Goal: Task Accomplishment & Management: Manage account settings

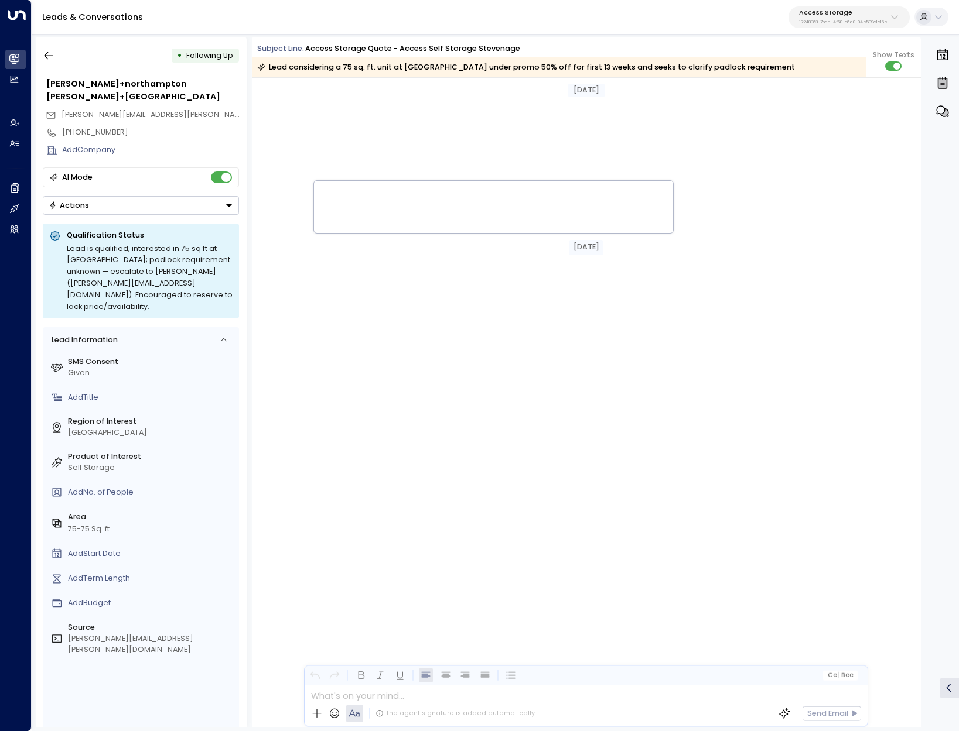
scroll to position [1034, 0]
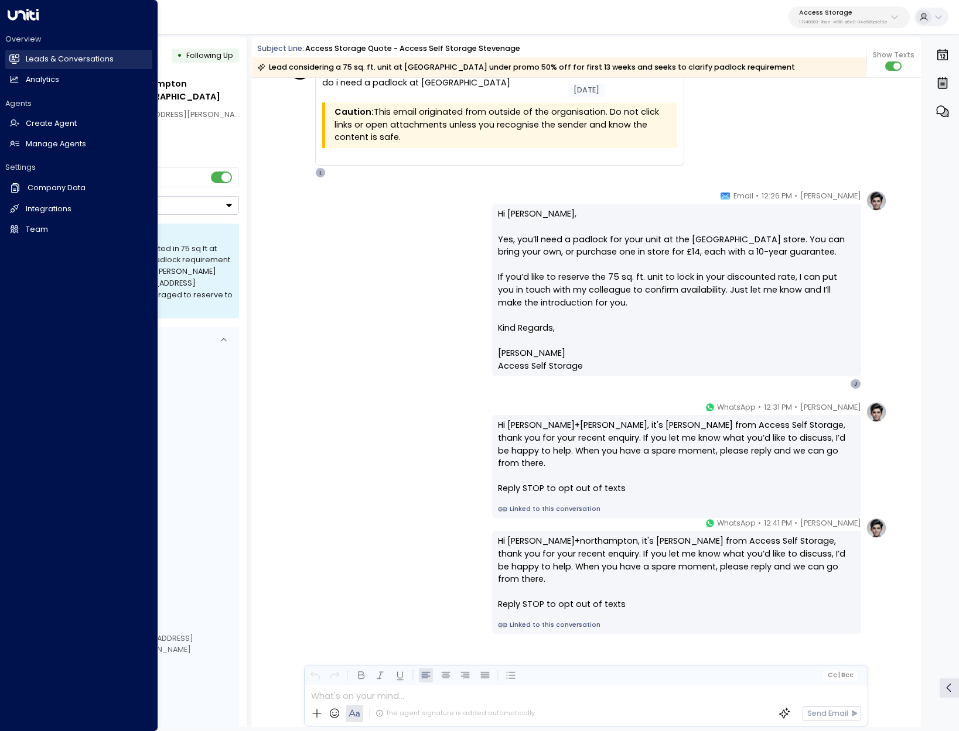
click at [30, 58] on h2 "Leads & Conversations" at bounding box center [70, 59] width 88 height 11
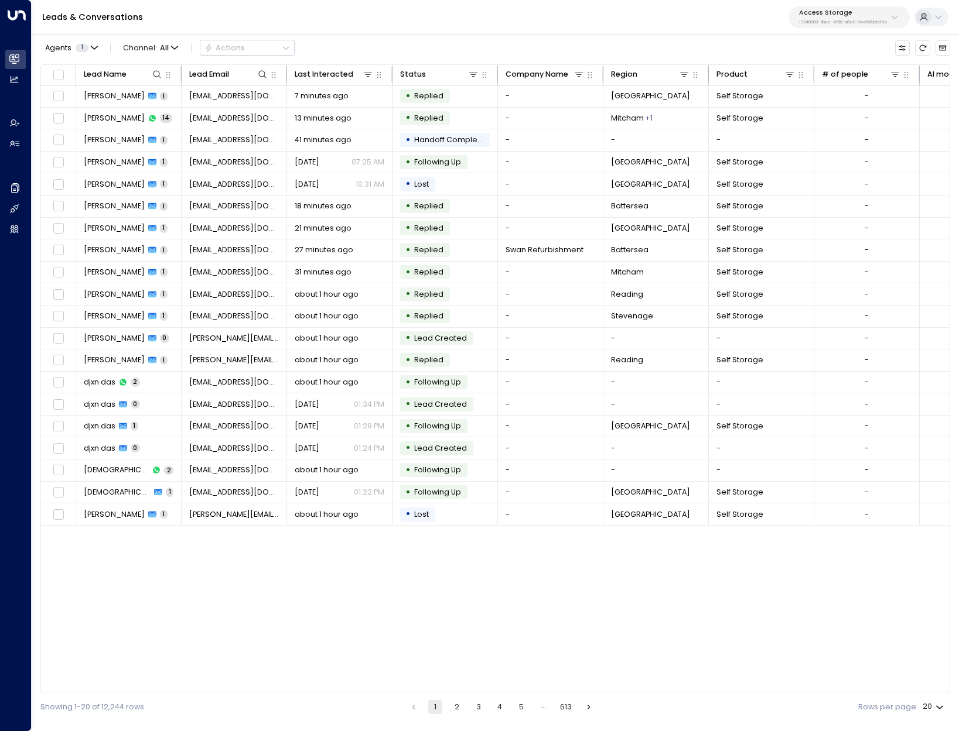
click at [871, 21] on p "17248963-7bae-4f68-a6e0-04e589c1c15e" at bounding box center [843, 22] width 88 height 5
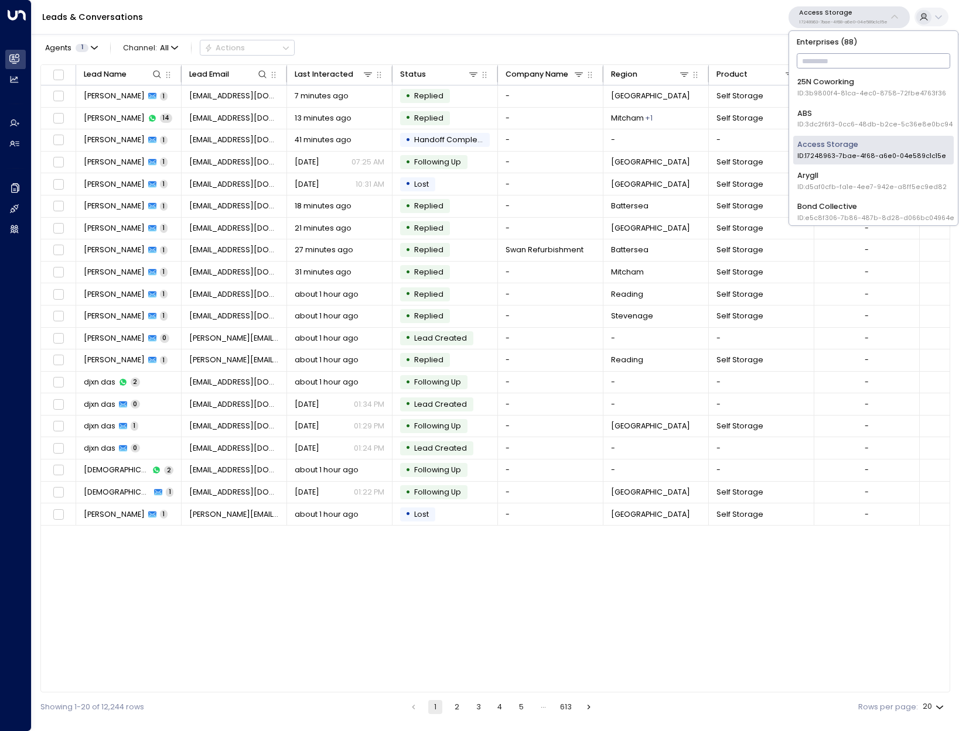
click at [847, 56] on input "text" at bounding box center [873, 61] width 154 height 20
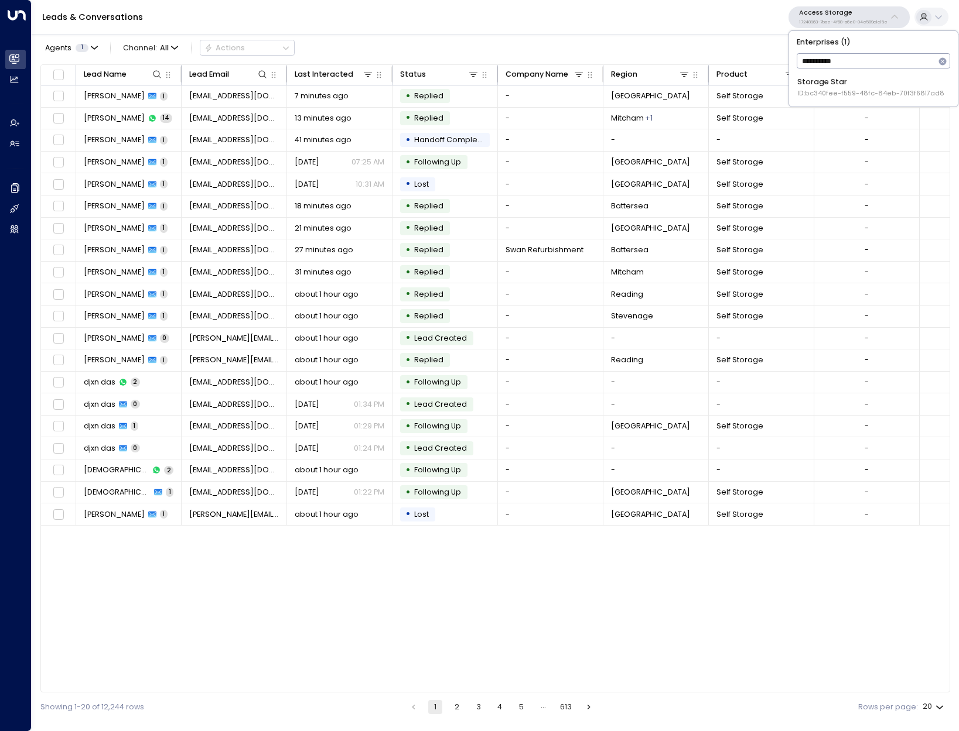
type input "**********"
click at [806, 81] on div "Storage Star ID: bc340fee-f559-48fc-84eb-70f3f6817ad8" at bounding box center [870, 88] width 147 height 22
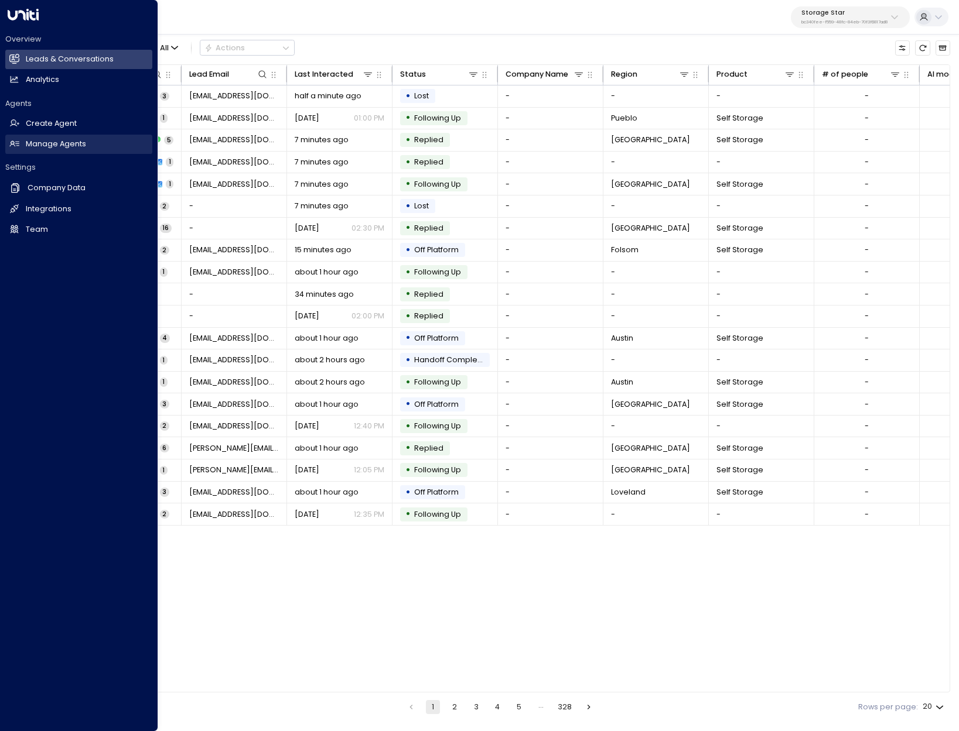
click at [40, 144] on h2 "Manage Agents" at bounding box center [56, 144] width 60 height 11
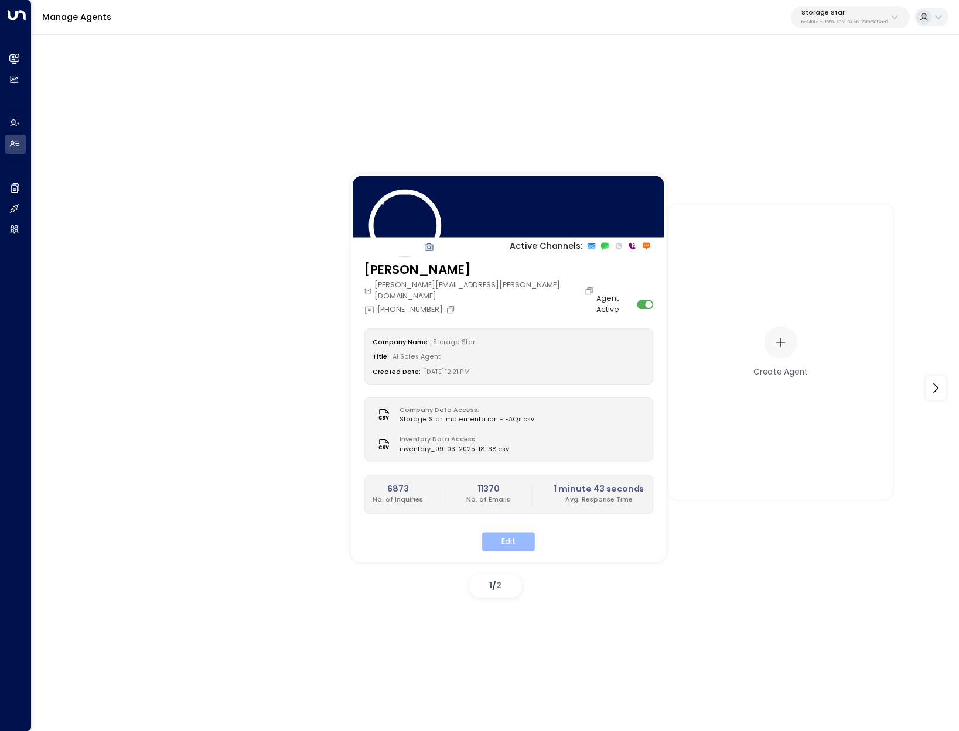
click at [515, 533] on button "Edit" at bounding box center [508, 542] width 53 height 18
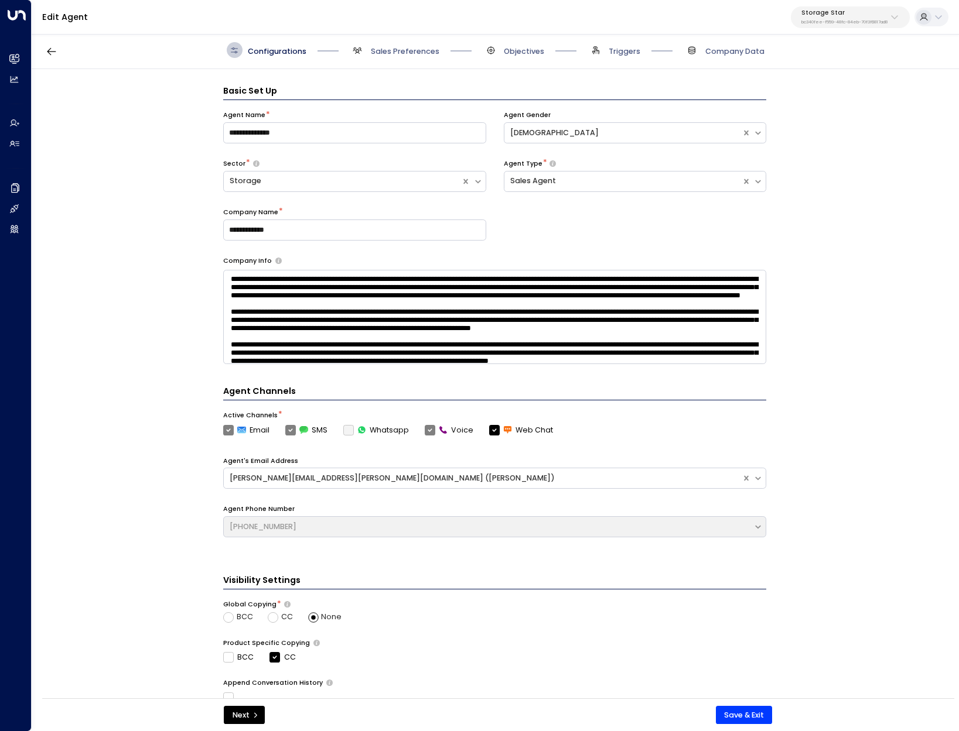
scroll to position [16, 0]
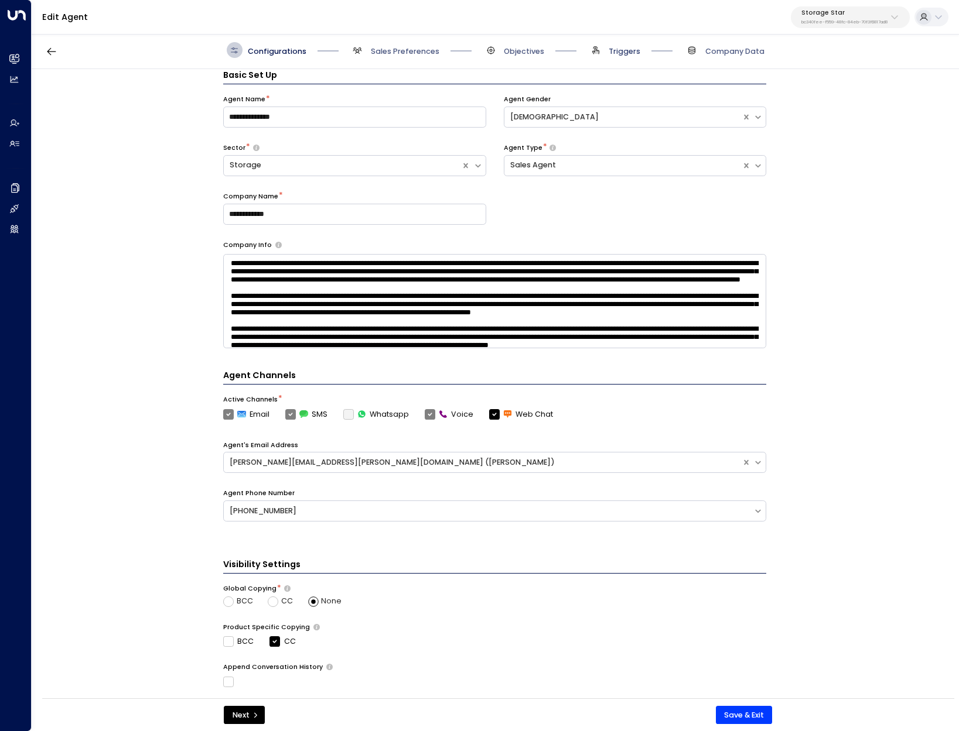
click at [618, 54] on span "Triggers" at bounding box center [624, 51] width 32 height 11
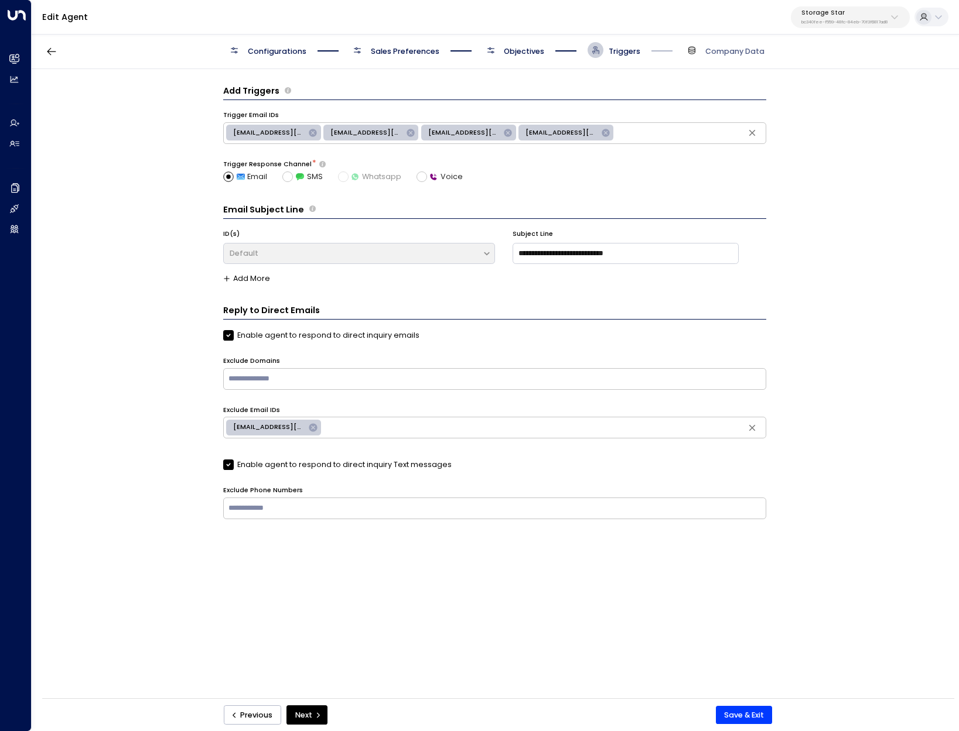
click at [244, 54] on span "Configurations" at bounding box center [267, 50] width 80 height 16
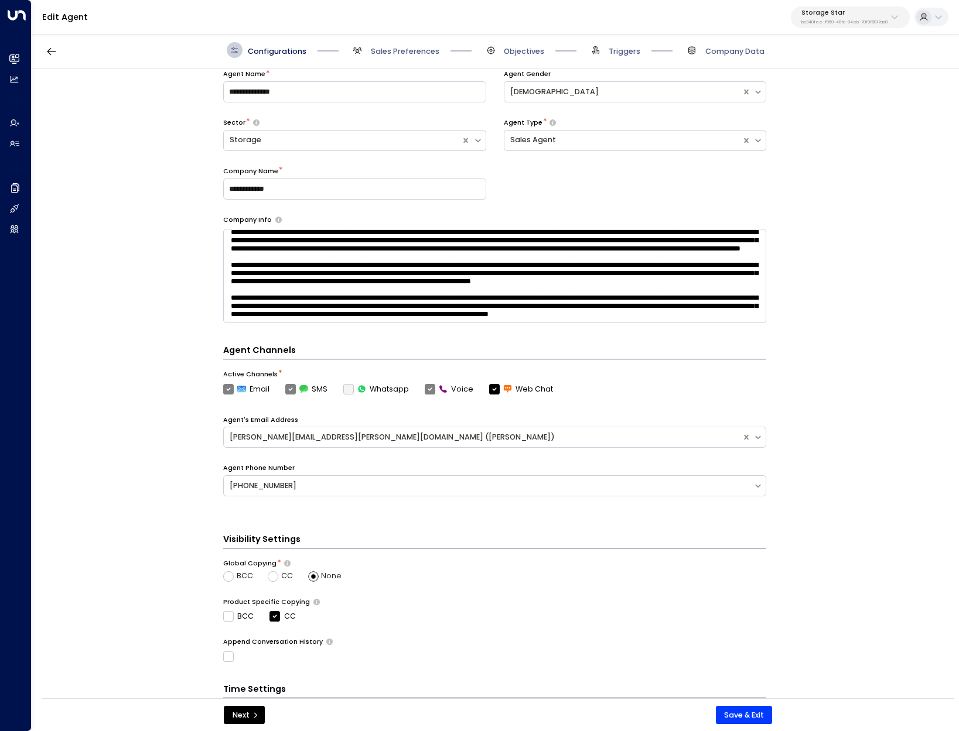
scroll to position [130, 0]
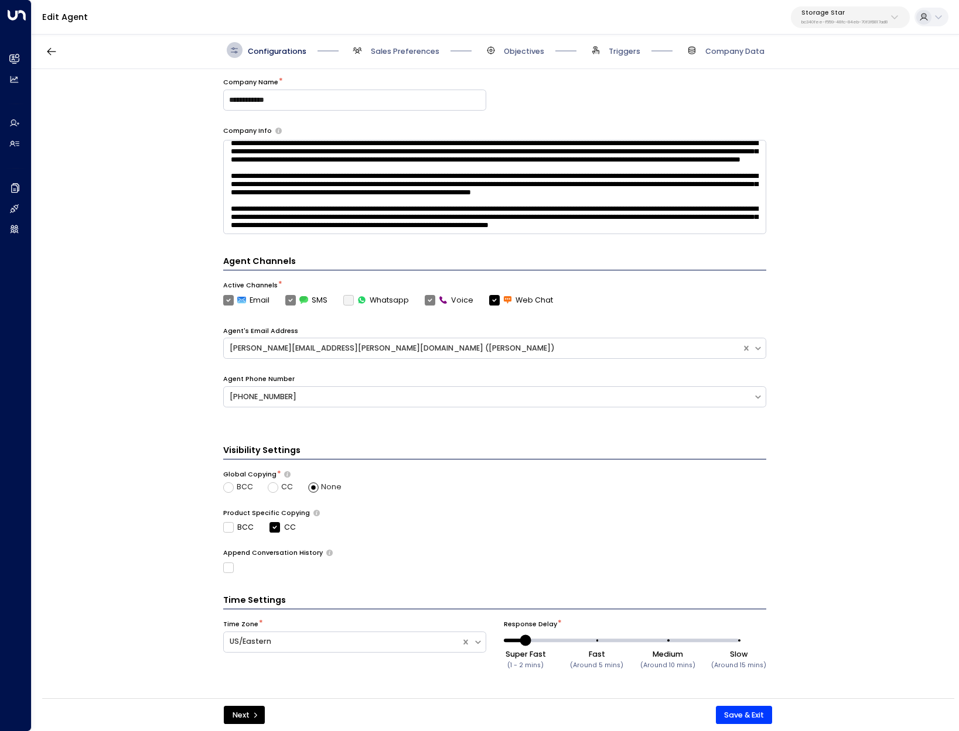
click at [397, 63] on div "Configurations Sales Preferences Objectives Triggers Company Data" at bounding box center [495, 50] width 927 height 37
click at [422, 54] on span "Sales Preferences" at bounding box center [405, 51] width 69 height 11
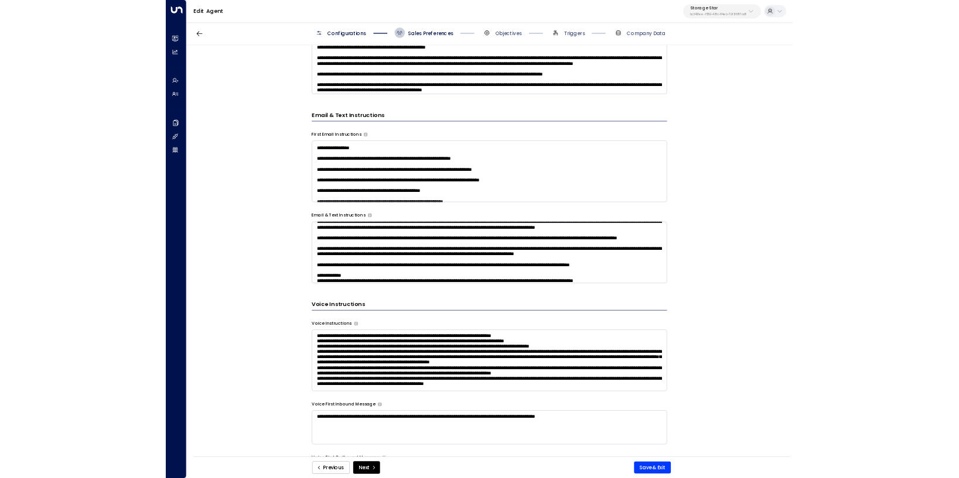
scroll to position [168, 0]
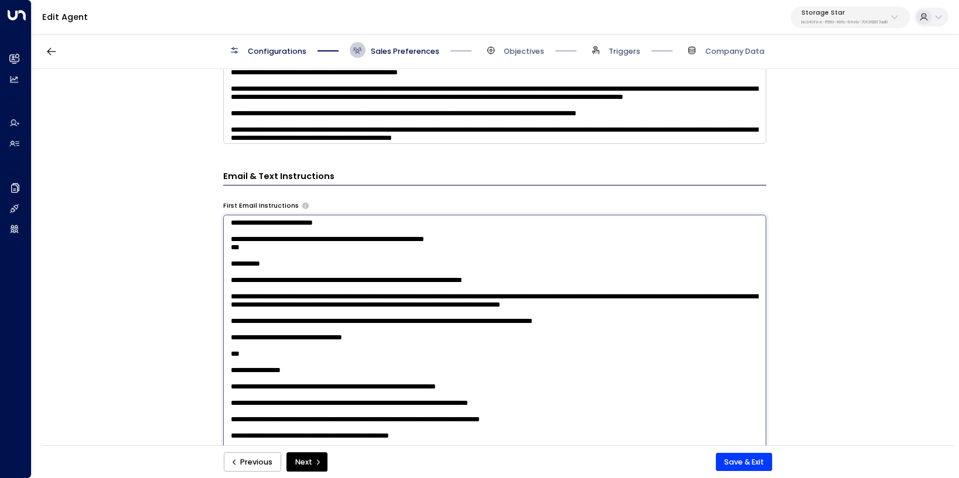
click at [330, 262] on textarea at bounding box center [494, 346] width 543 height 263
click at [887, 235] on div "**********" at bounding box center [495, 261] width 926 height 384
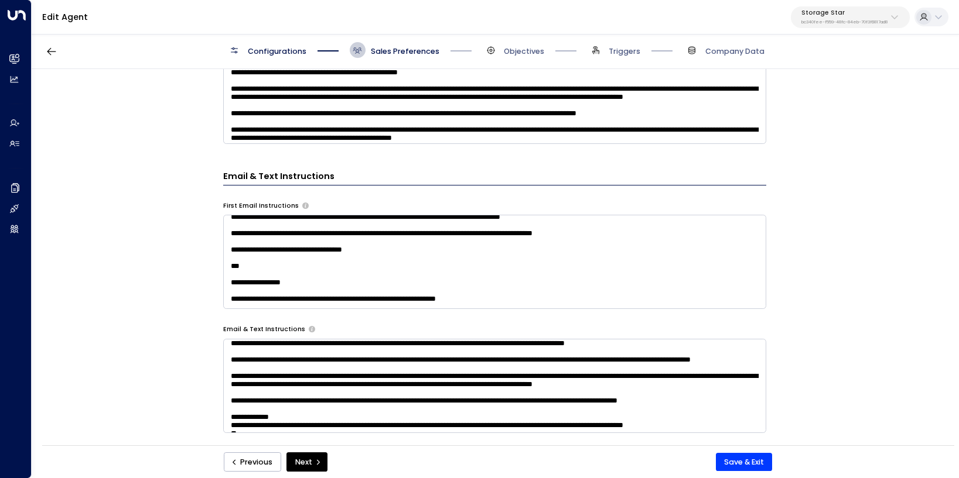
click at [327, 88] on textarea at bounding box center [494, 97] width 543 height 94
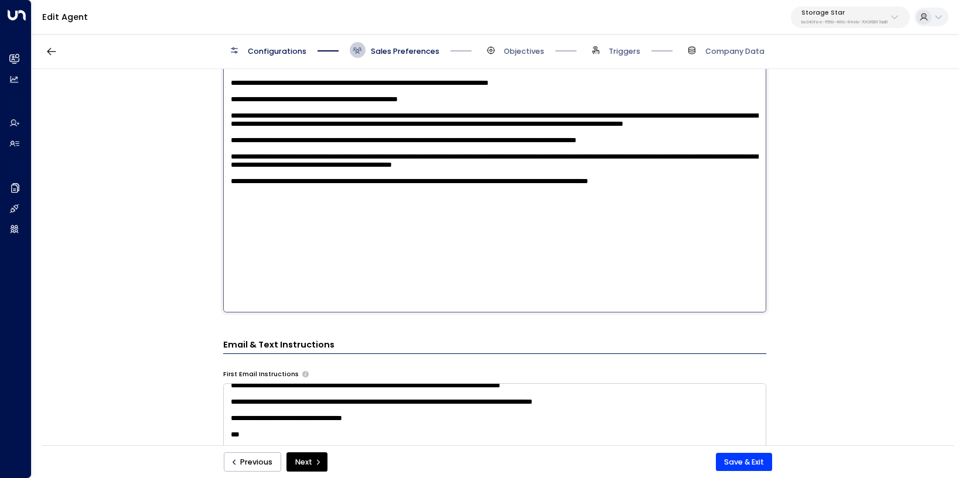
scroll to position [183, 0]
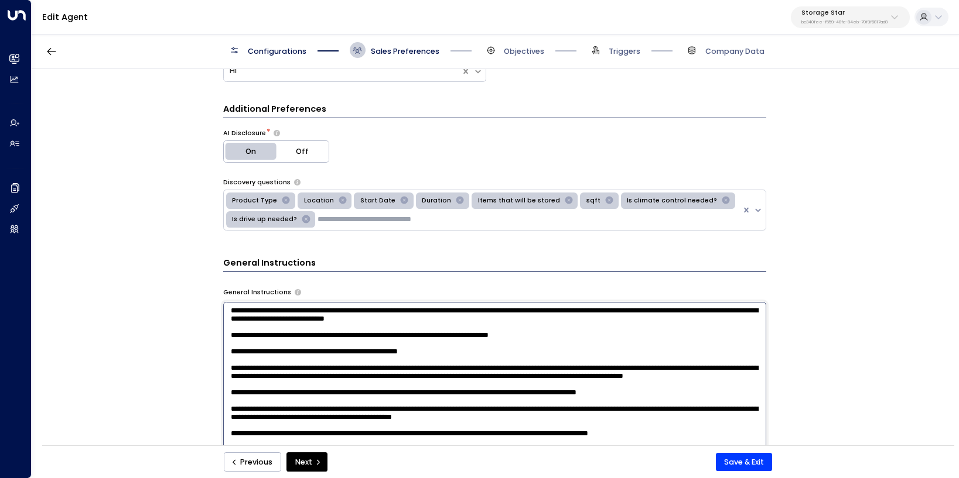
click at [314, 323] on textarea at bounding box center [494, 433] width 543 height 263
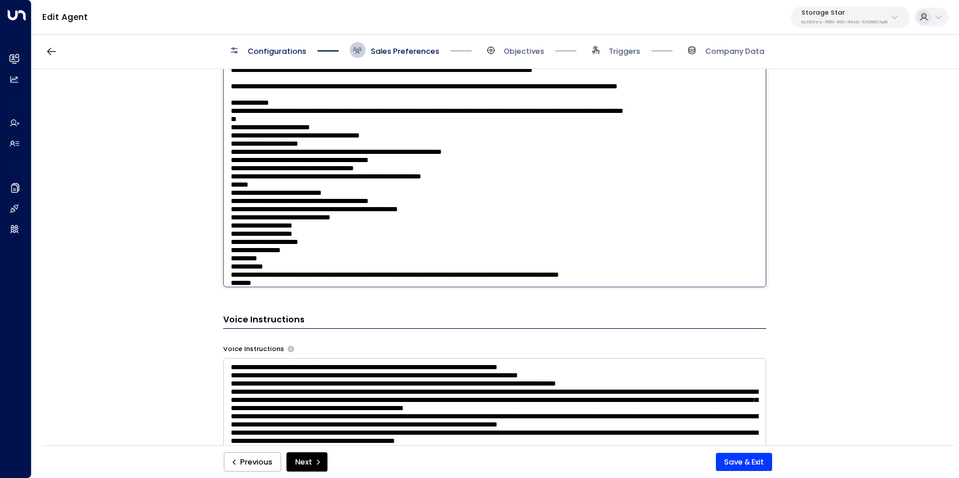
click at [353, 251] on textarea at bounding box center [494, 156] width 543 height 263
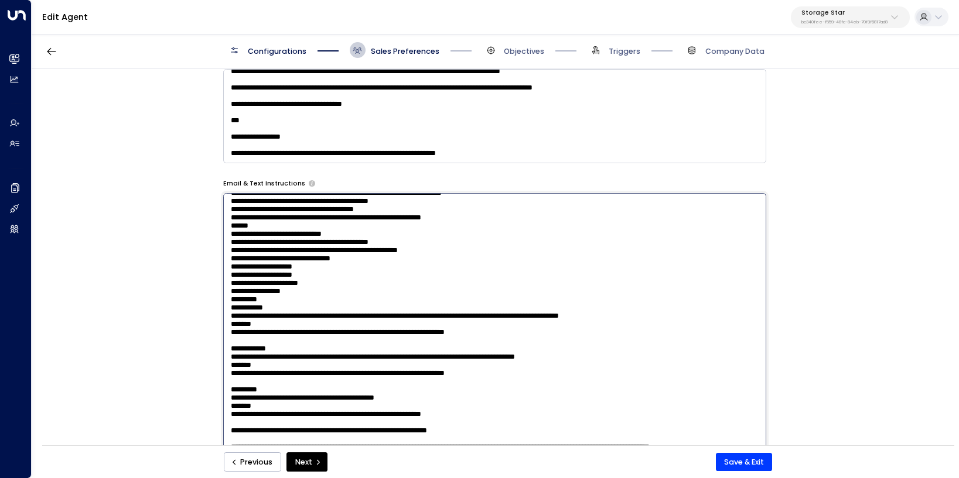
scroll to position [298, 0]
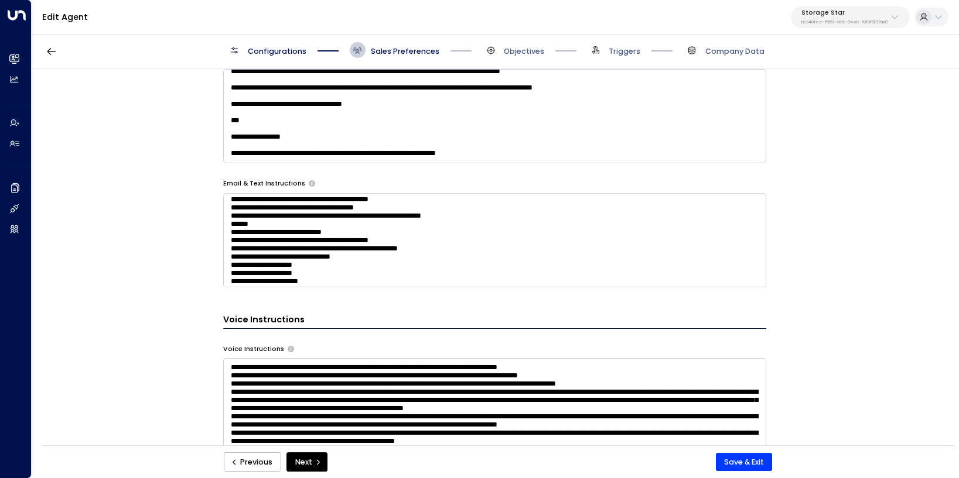
click at [877, 313] on div "**********" at bounding box center [495, 261] width 926 height 384
click at [453, 235] on textarea at bounding box center [494, 240] width 543 height 94
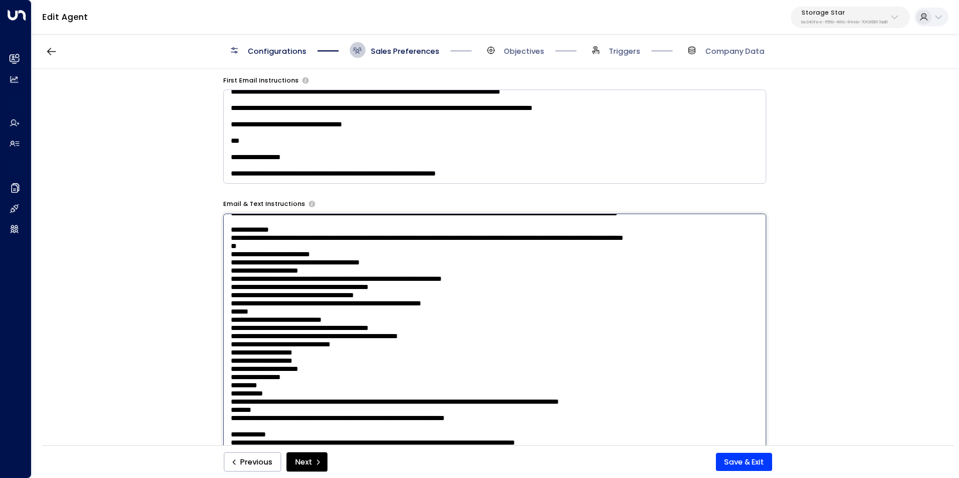
scroll to position [223, 0]
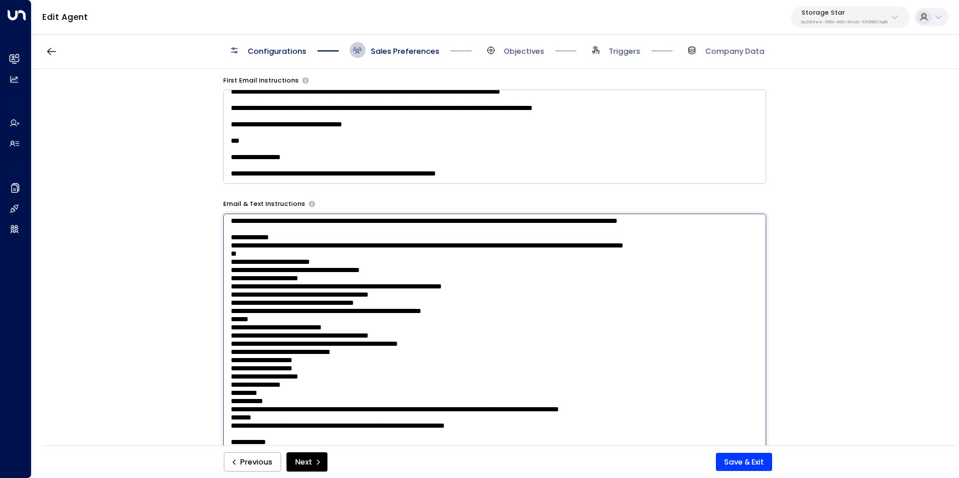
click at [710, 332] on textarea at bounding box center [494, 345] width 543 height 263
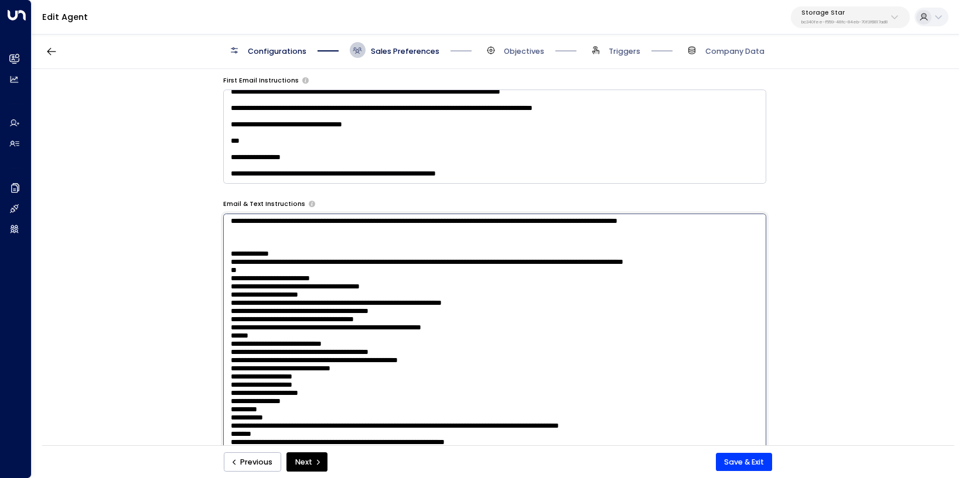
paste textarea "**********"
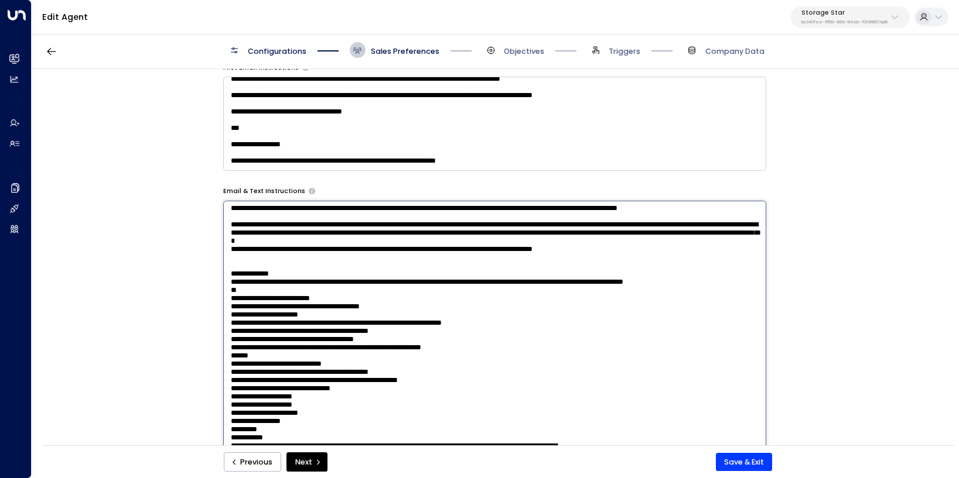
scroll to position [576, 0]
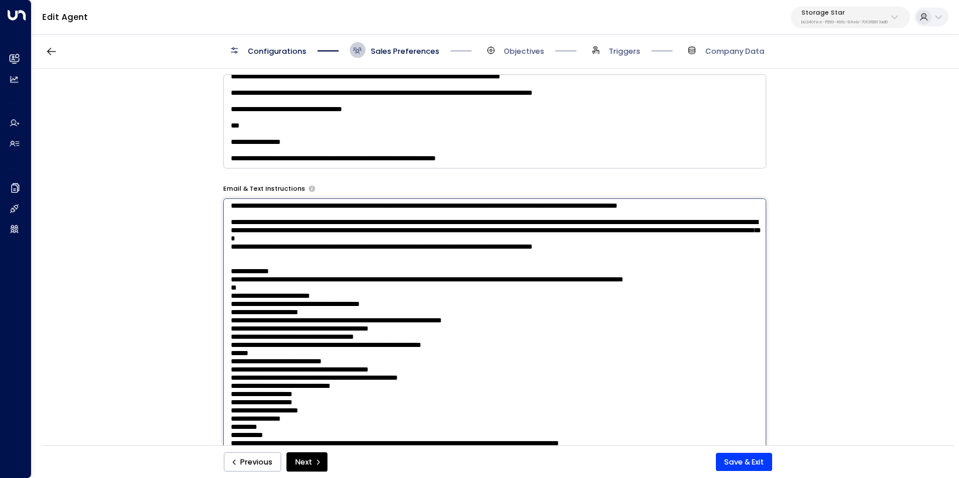
click at [237, 332] on textarea at bounding box center [494, 330] width 543 height 263
click at [517, 332] on textarea at bounding box center [494, 330] width 543 height 263
click at [520, 357] on textarea at bounding box center [494, 330] width 543 height 263
drag, startPoint x: 666, startPoint y: 357, endPoint x: 555, endPoint y: 353, distance: 110.7
click at [555, 353] on textarea at bounding box center [494, 330] width 543 height 263
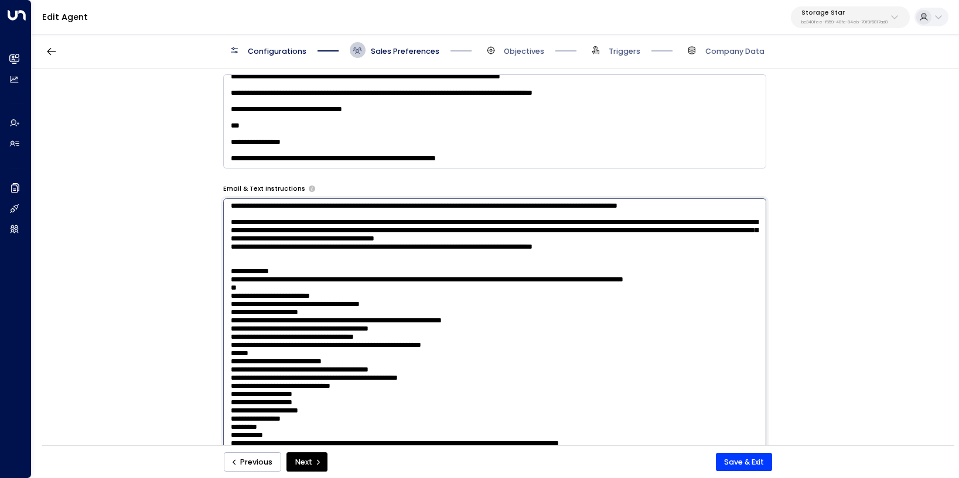
paste textarea "**********"
click at [555, 357] on textarea at bounding box center [494, 330] width 543 height 263
click at [350, 365] on textarea at bounding box center [494, 330] width 543 height 263
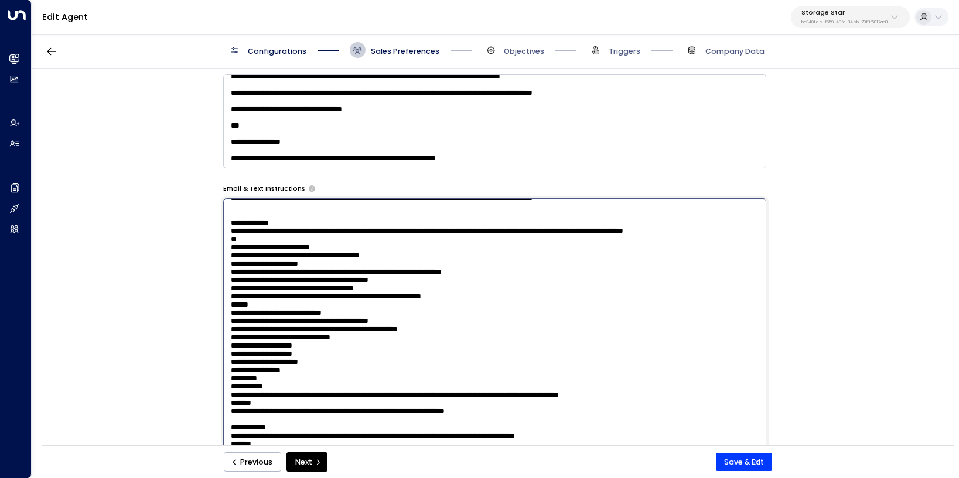
scroll to position [276, 0]
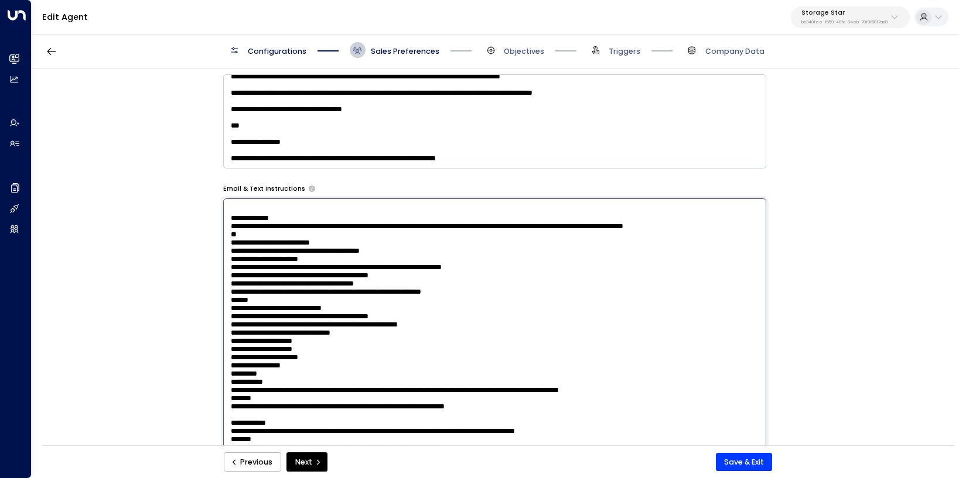
drag, startPoint x: 620, startPoint y: 322, endPoint x: 603, endPoint y: 311, distance: 20.5
click at [603, 311] on textarea at bounding box center [494, 330] width 543 height 263
click at [487, 314] on textarea at bounding box center [494, 330] width 543 height 263
drag, startPoint x: 615, startPoint y: 320, endPoint x: 599, endPoint y: 311, distance: 18.1
click at [599, 311] on textarea at bounding box center [494, 330] width 543 height 263
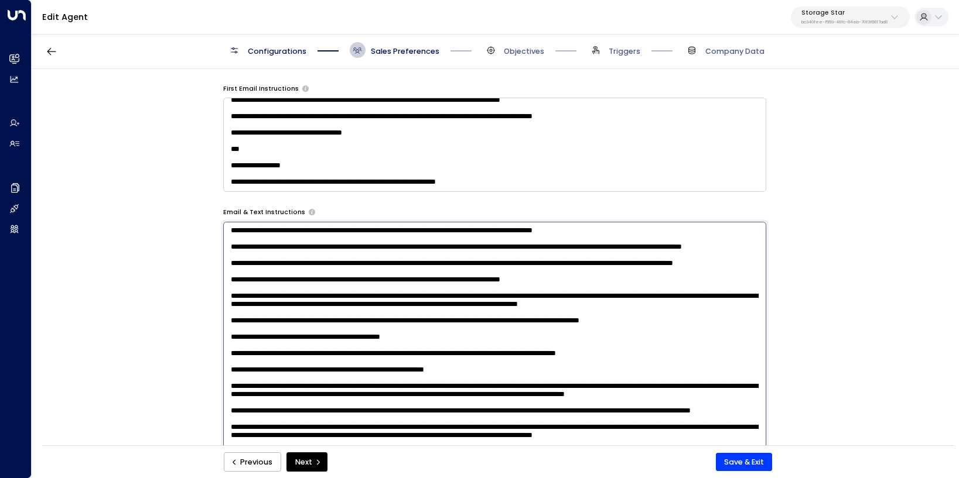
scroll to position [560, 0]
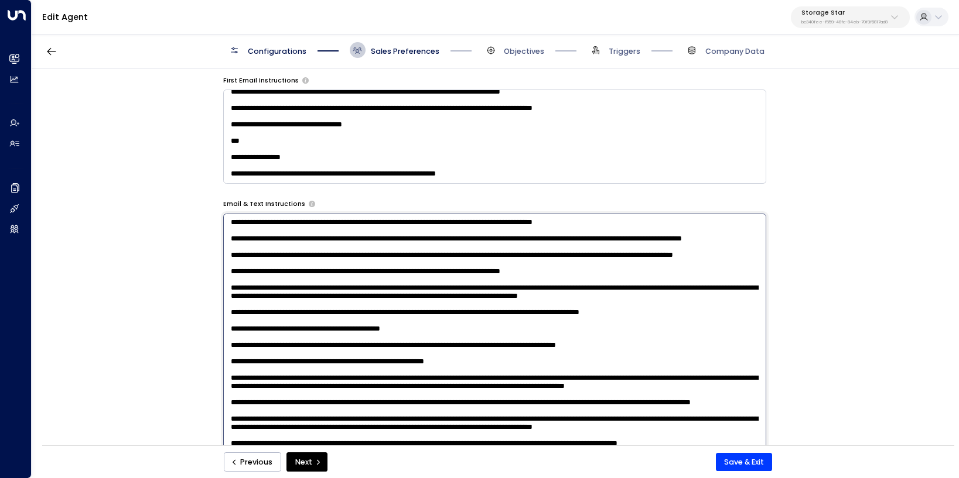
click at [237, 221] on textarea at bounding box center [494, 345] width 543 height 263
drag, startPoint x: 617, startPoint y: 232, endPoint x: 689, endPoint y: 228, distance: 72.1
click at [689, 228] on textarea at bounding box center [494, 345] width 543 height 263
click at [699, 225] on textarea at bounding box center [494, 345] width 543 height 263
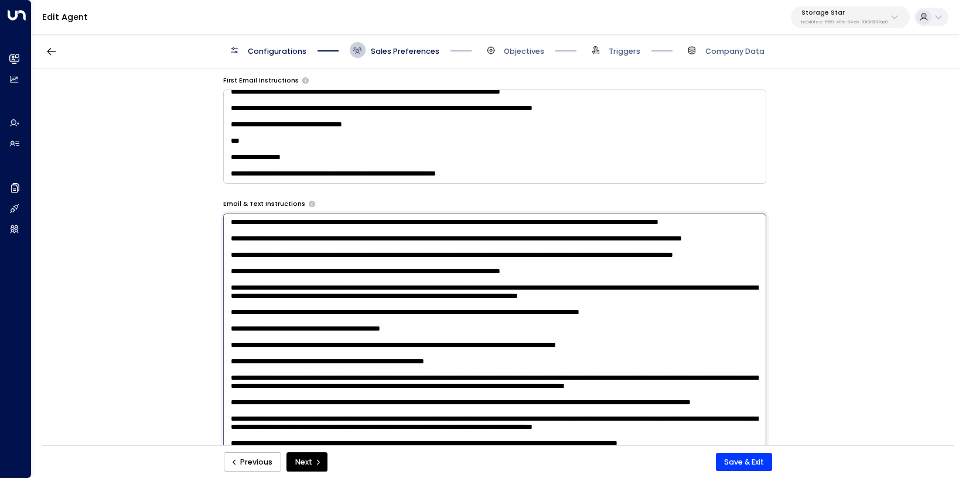
click at [420, 253] on textarea at bounding box center [494, 345] width 543 height 263
click at [413, 255] on textarea at bounding box center [494, 345] width 543 height 263
click at [415, 258] on textarea at bounding box center [494, 345] width 543 height 263
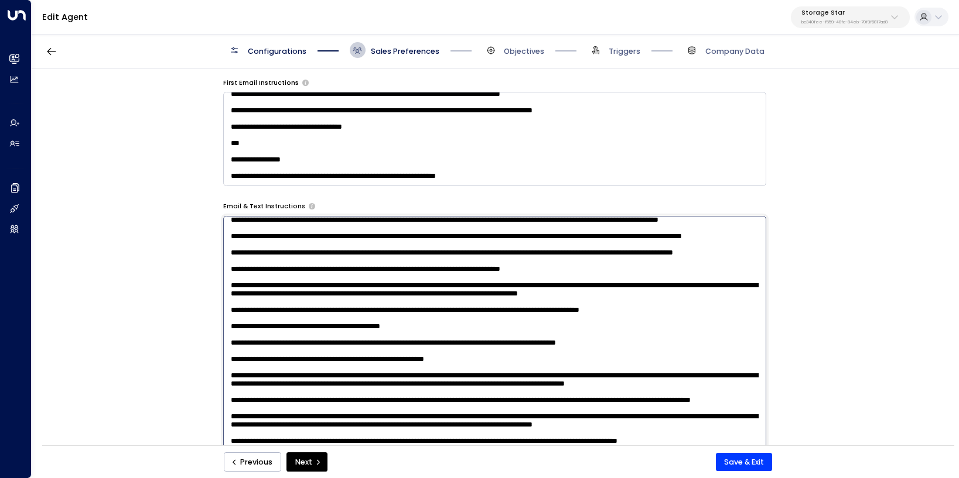
scroll to position [0, 0]
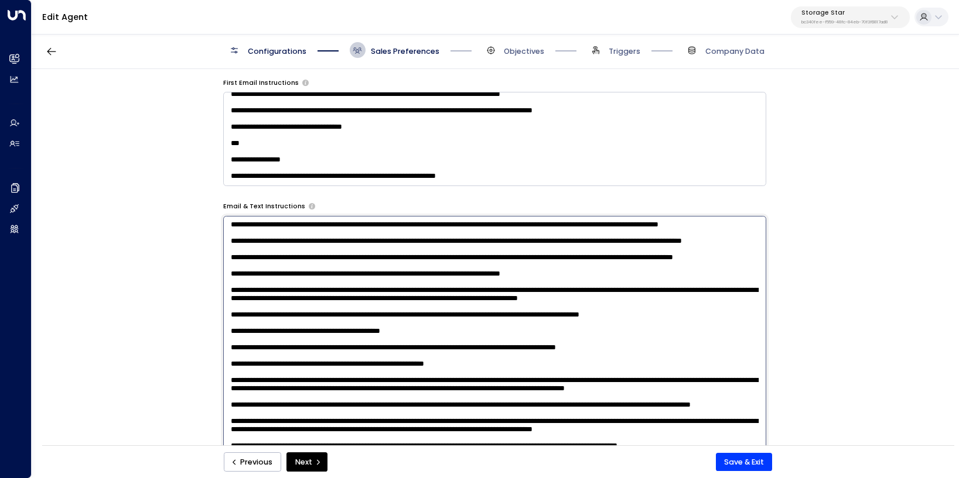
click at [235, 225] on textarea at bounding box center [494, 347] width 543 height 263
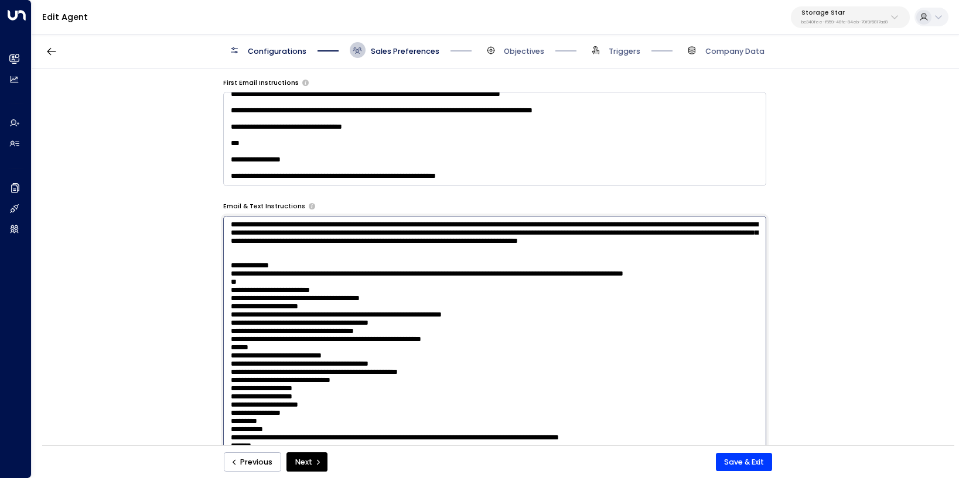
scroll to position [241, 0]
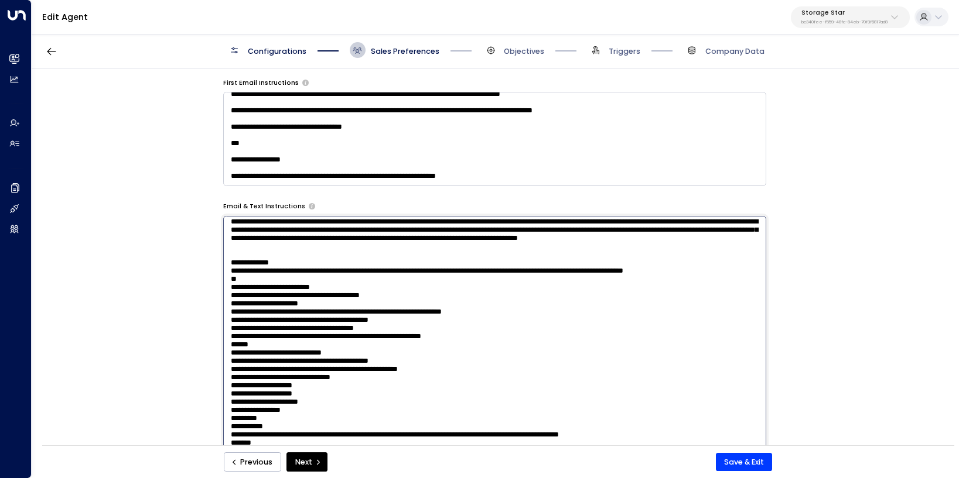
click at [235, 344] on textarea at bounding box center [494, 347] width 543 height 263
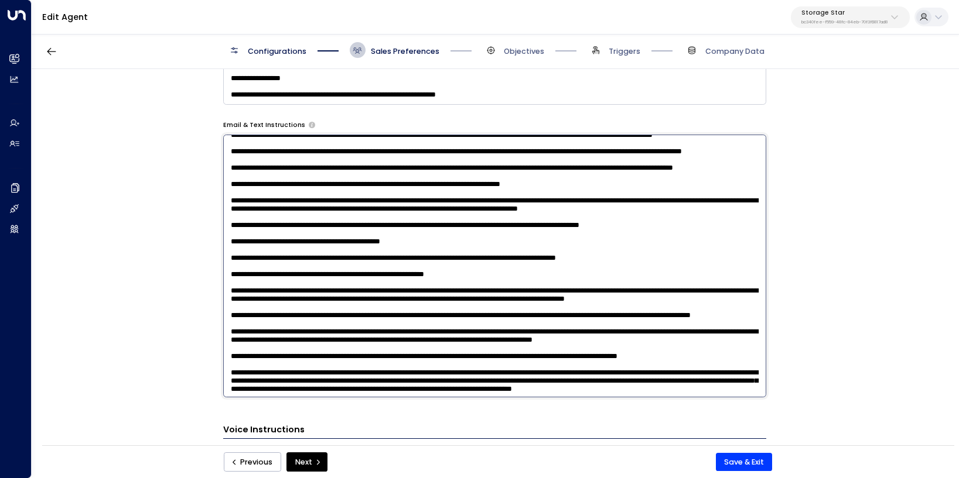
scroll to position [0, 0]
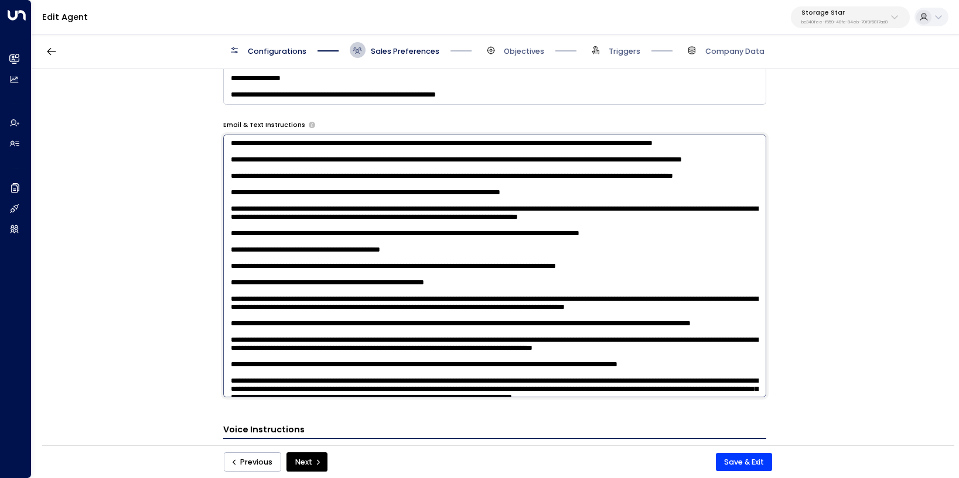
click at [358, 146] on textarea at bounding box center [494, 266] width 543 height 263
type textarea "**********"
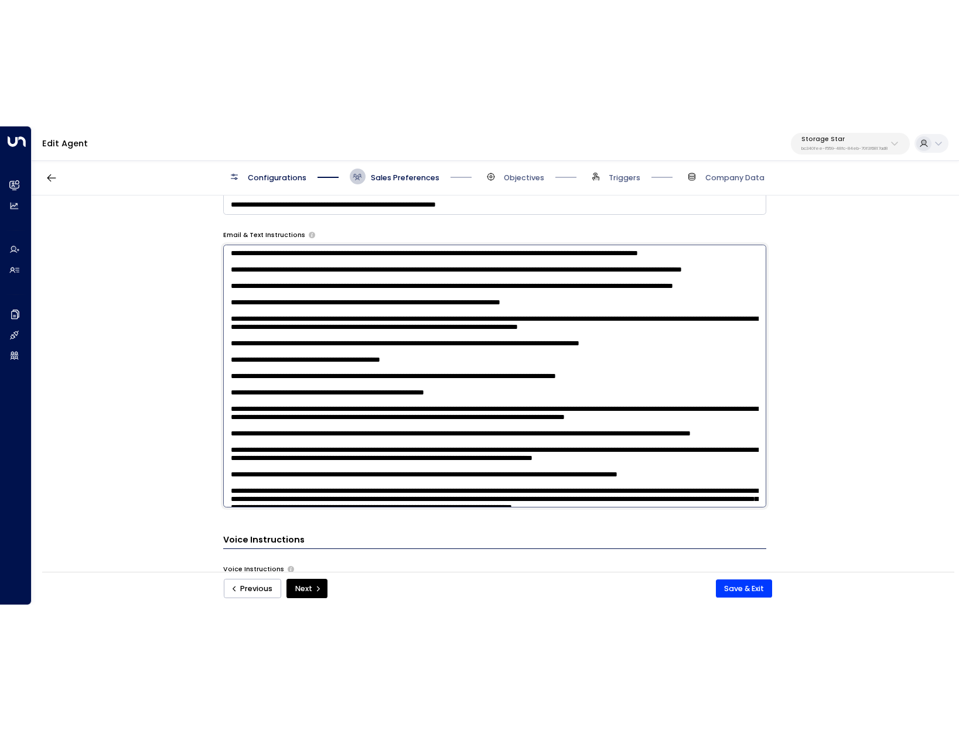
scroll to position [657, 0]
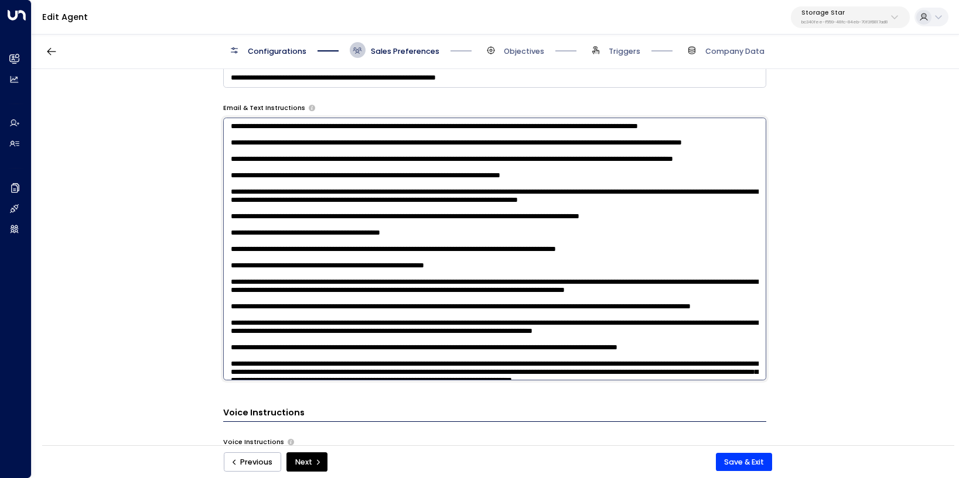
click at [815, 420] on div "**********" at bounding box center [495, 261] width 926 height 384
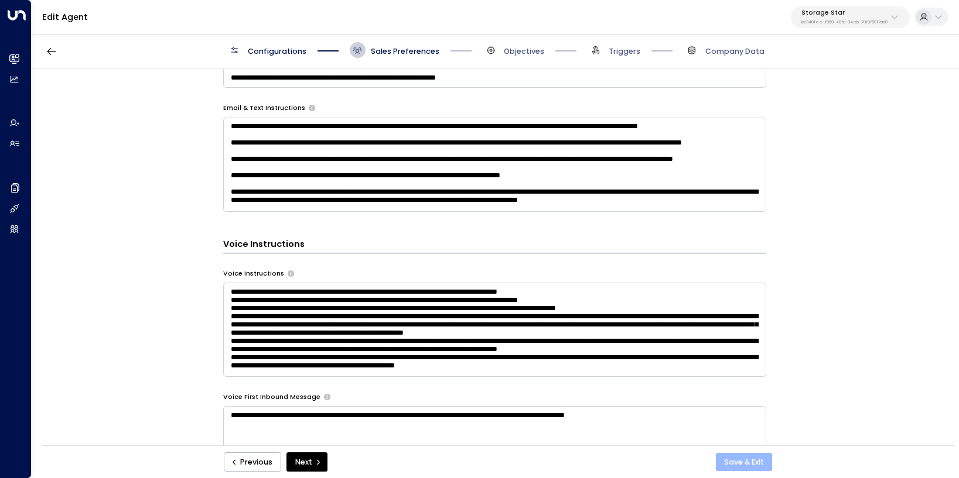
click at [729, 467] on button "Save & Exit" at bounding box center [744, 462] width 57 height 19
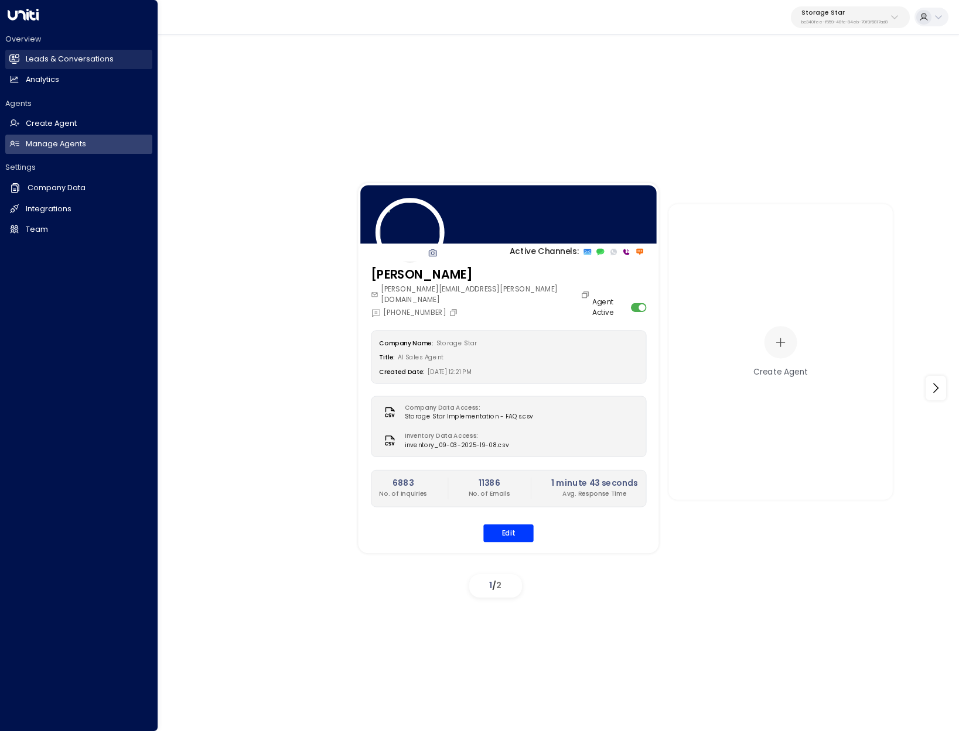
click at [58, 50] on link "Leads & Conversations Leads & Conversations" at bounding box center [78, 59] width 147 height 19
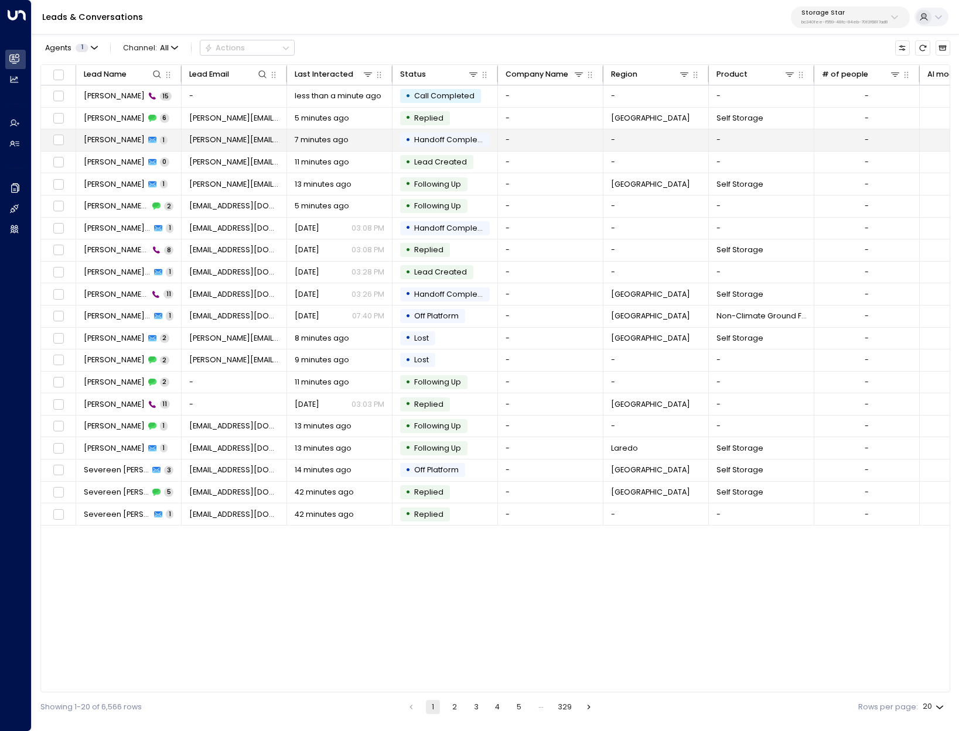
click at [116, 139] on span "[PERSON_NAME]" at bounding box center [114, 140] width 61 height 11
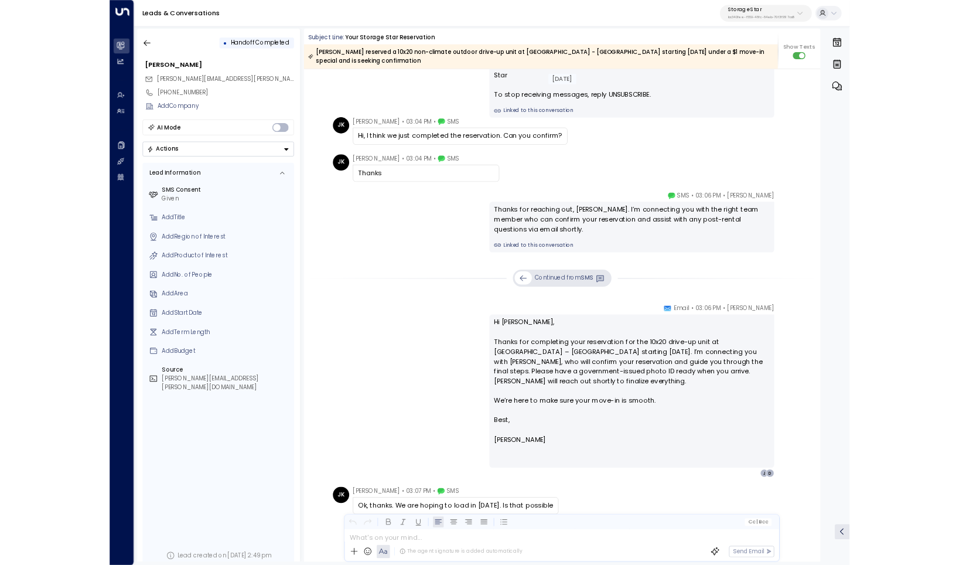
scroll to position [231, 0]
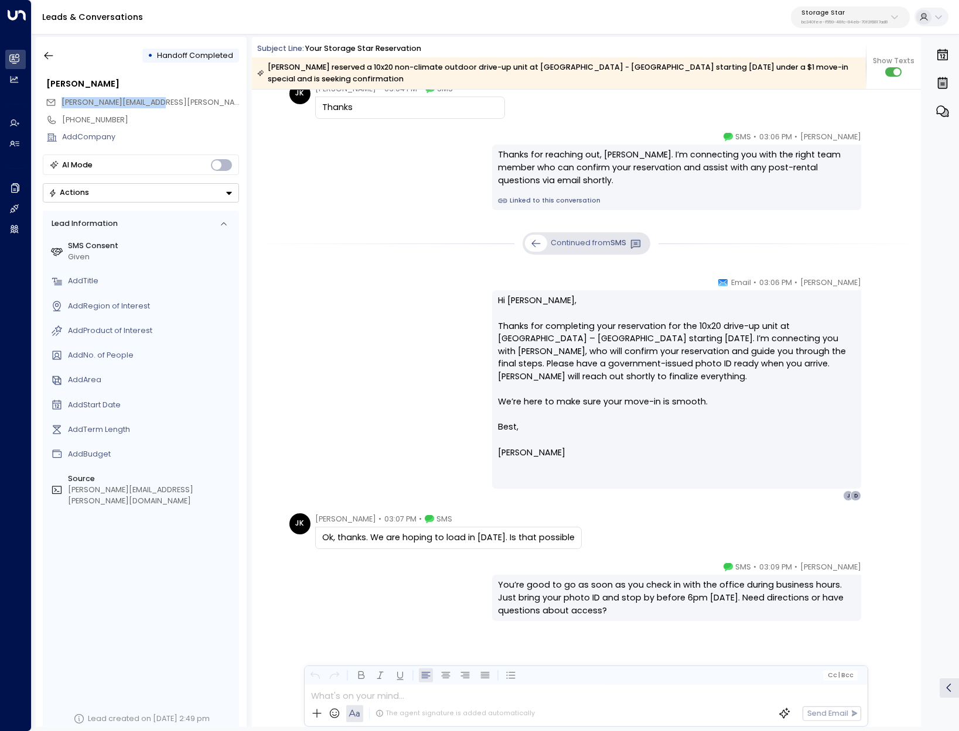
drag, startPoint x: 162, startPoint y: 104, endPoint x: 61, endPoint y: 104, distance: 100.1
click at [61, 104] on div "[PERSON_NAME][EMAIL_ADDRESS][PERSON_NAME][DOMAIN_NAME]" at bounding box center [142, 103] width 193 height 18
copy span "[PERSON_NAME][EMAIL_ADDRESS][PERSON_NAME][DOMAIN_NAME]"
click at [53, 54] on icon "button" at bounding box center [49, 56] width 12 height 12
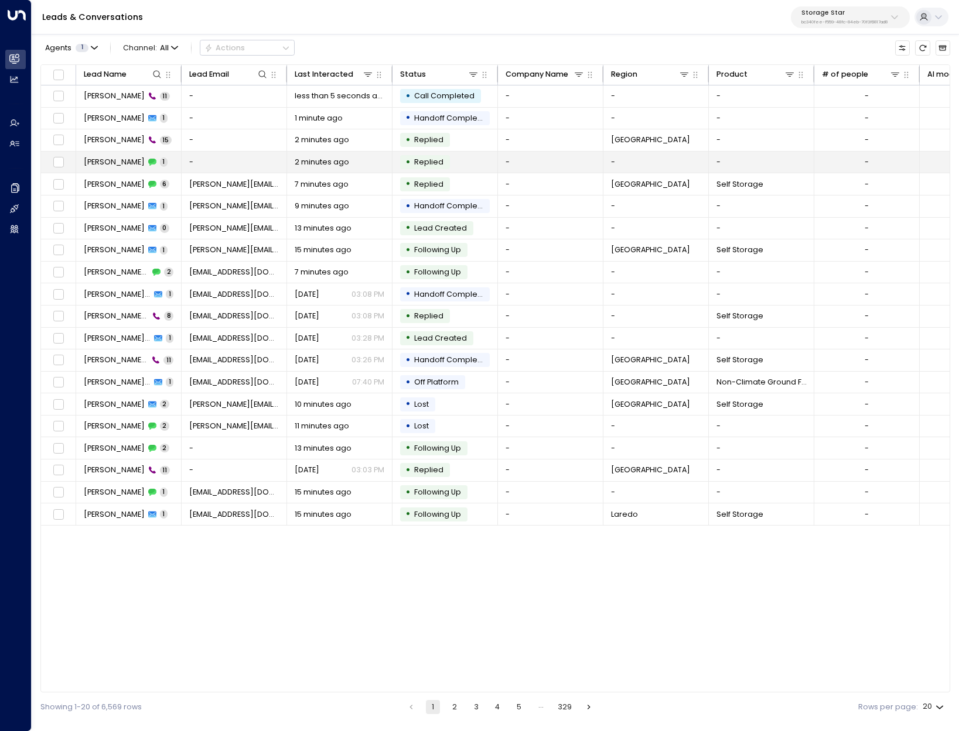
click at [114, 165] on span "[PERSON_NAME]" at bounding box center [114, 162] width 61 height 11
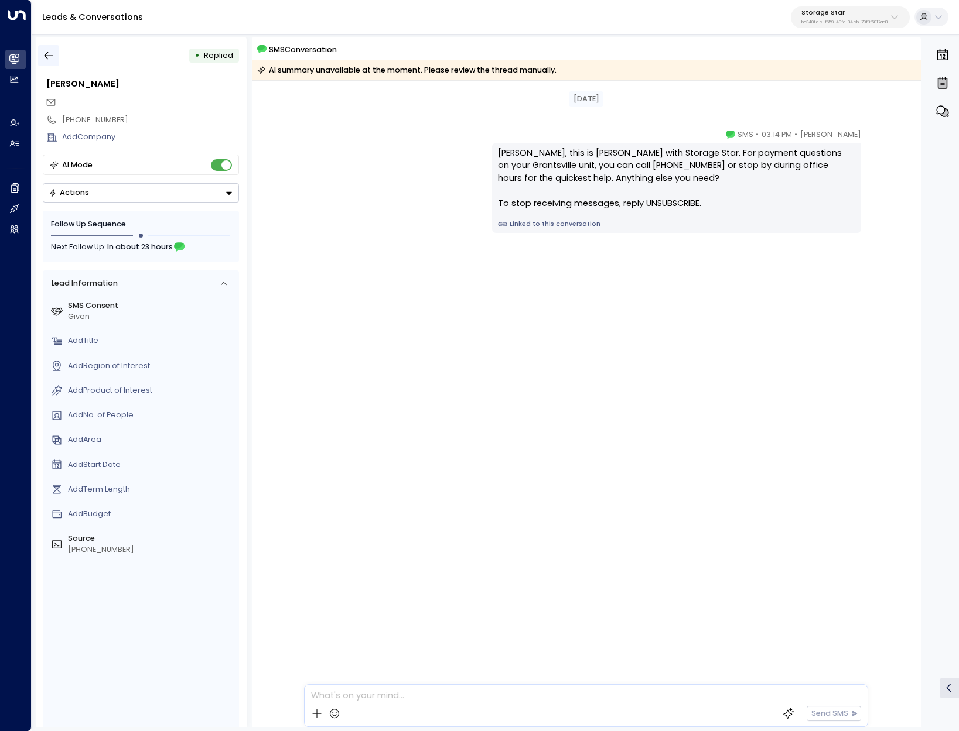
click at [44, 61] on button "button" at bounding box center [48, 55] width 21 height 21
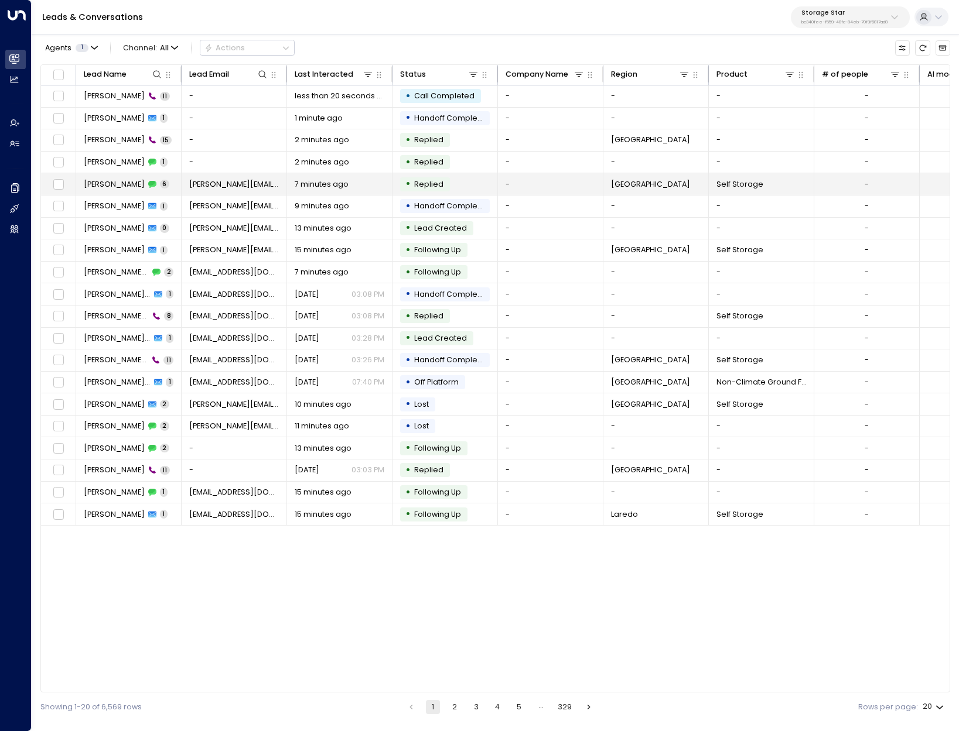
click at [95, 181] on span "[PERSON_NAME]" at bounding box center [114, 184] width 61 height 11
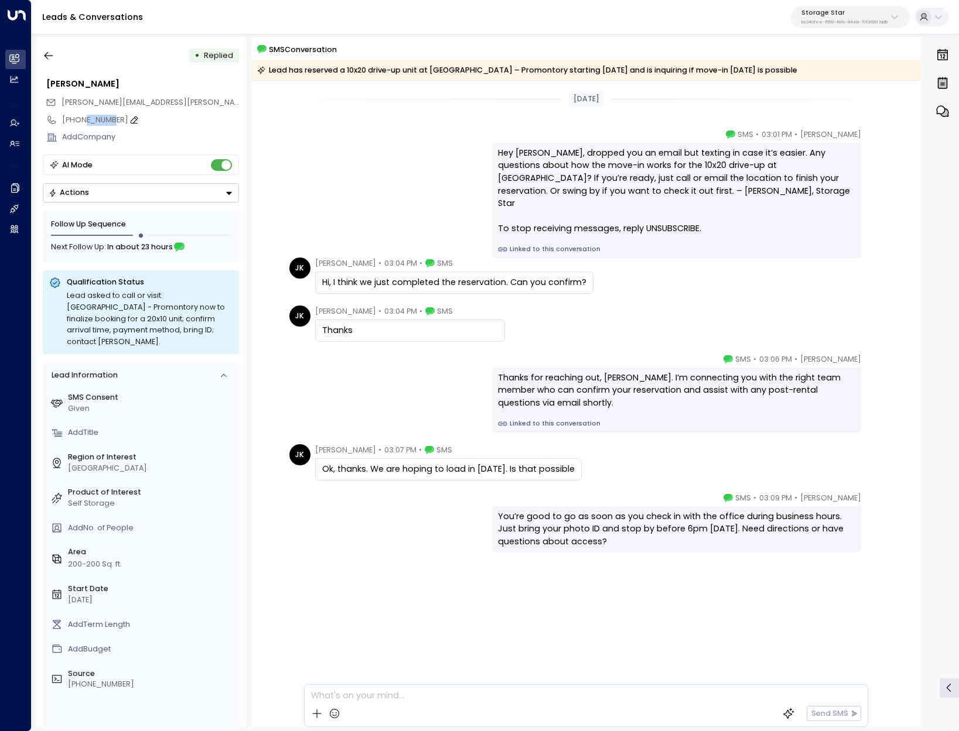
drag, startPoint x: 105, startPoint y: 116, endPoint x: 83, endPoint y: 118, distance: 22.9
click at [83, 118] on div "[PHONE_NUMBER]" at bounding box center [150, 120] width 177 height 11
drag, startPoint x: 69, startPoint y: 119, endPoint x: 111, endPoint y: 119, distance: 42.2
click at [111, 119] on input "**********" at bounding box center [149, 120] width 174 height 11
click at [763, 323] on div "[PERSON_NAME] [PERSON_NAME] • 03:04 PM • SMS Thanks" at bounding box center [587, 324] width 597 height 36
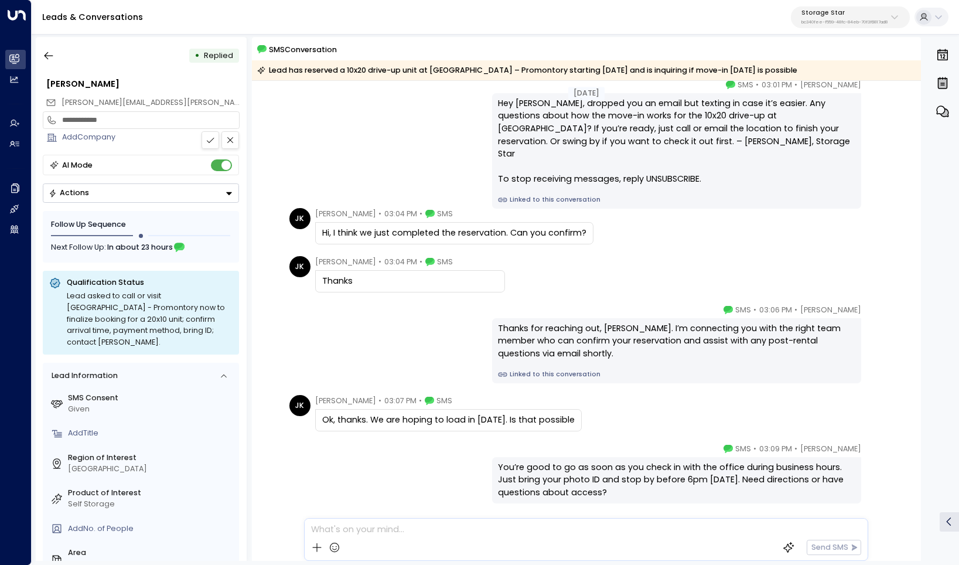
scroll to position [50, 0]
drag, startPoint x: 70, startPoint y: 119, endPoint x: 132, endPoint y: 116, distance: 61.6
click at [132, 116] on input "**********" at bounding box center [149, 120] width 174 height 11
click at [46, 51] on icon "button" at bounding box center [49, 56] width 12 height 12
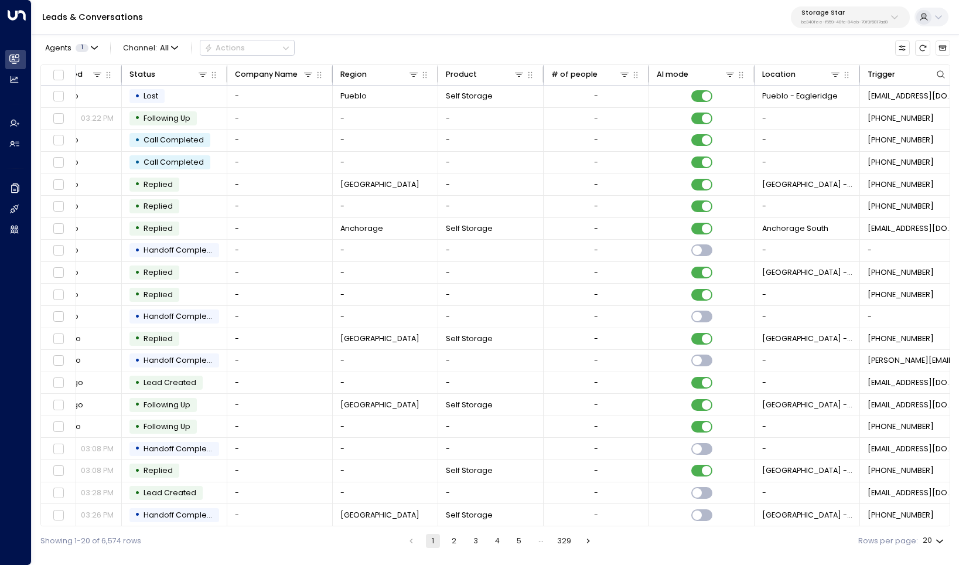
scroll to position [0, 396]
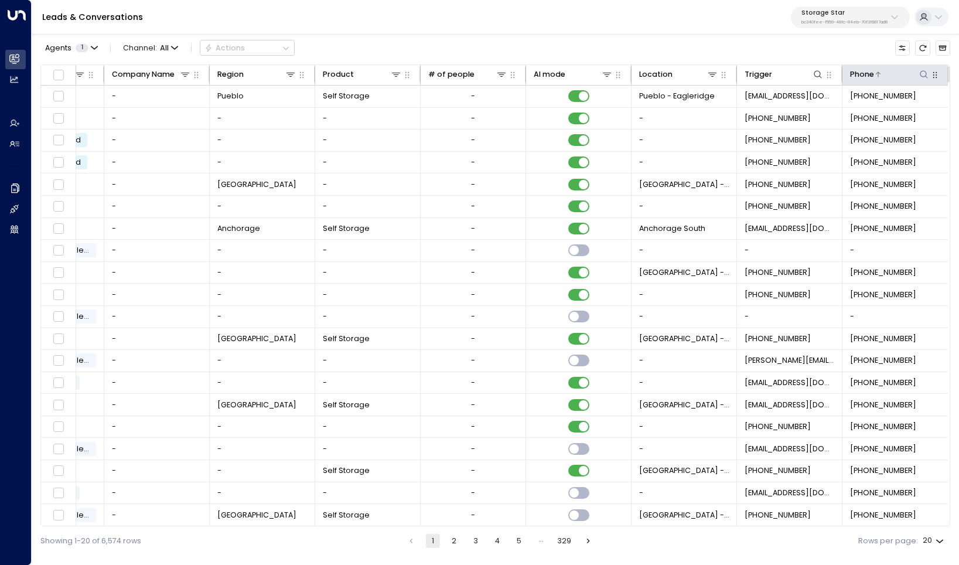
click at [919, 77] on icon at bounding box center [923, 74] width 9 height 9
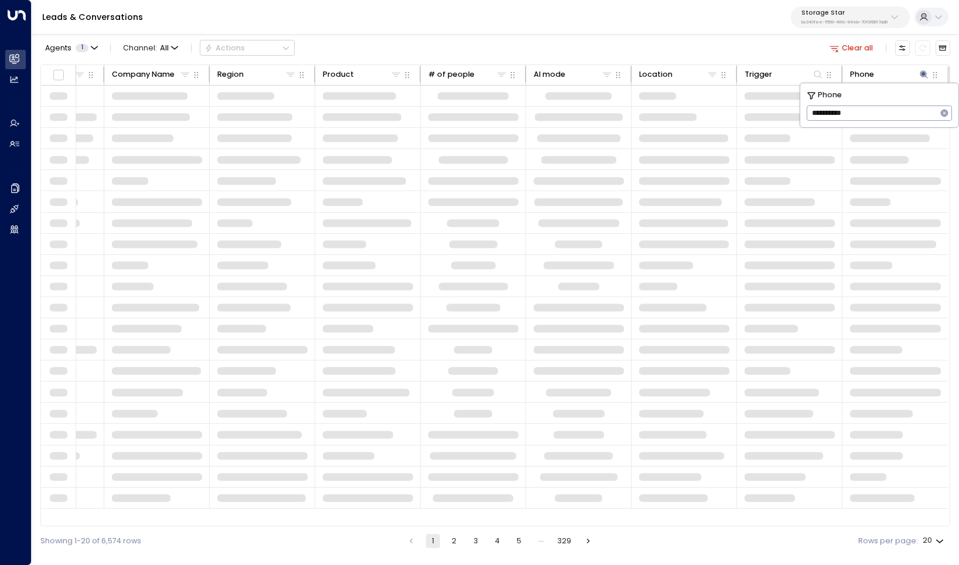
scroll to position [0, 394]
type input "**********"
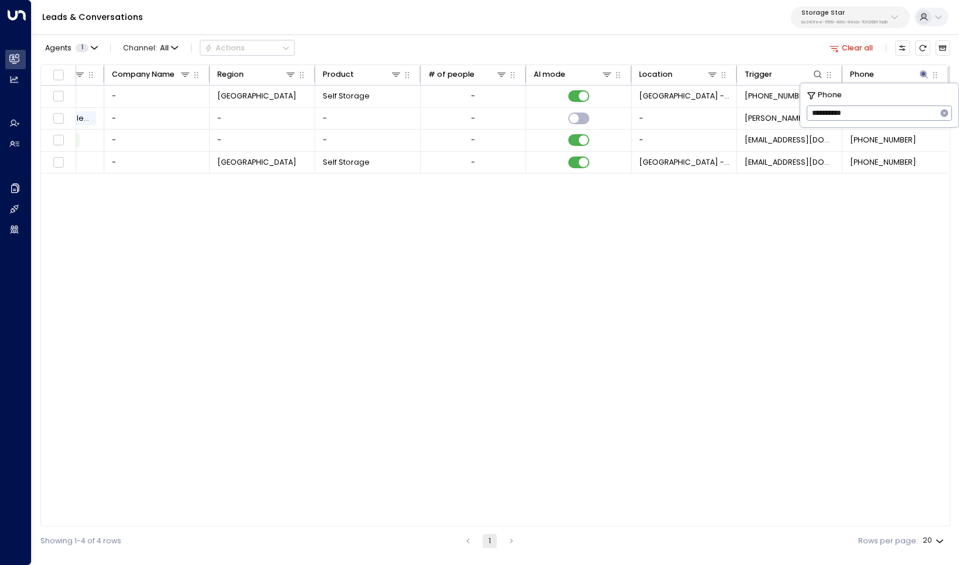
click at [819, 322] on div "Lead Name Lead Email Last Interacted Status Company Name Region Product # of pe…" at bounding box center [495, 295] width 910 height 462
drag, startPoint x: 634, startPoint y: 525, endPoint x: 448, endPoint y: 531, distance: 186.3
click at [297, 531] on div "Agents 1 Channel: All Actions Clear all Lead Name Lead Email Last Interacted St…" at bounding box center [495, 294] width 910 height 524
click at [480, 527] on div "Showing 1-4 of 4 rows 1 Rows per page: 20 **" at bounding box center [495, 540] width 910 height 29
drag, startPoint x: 485, startPoint y: 525, endPoint x: 353, endPoint y: 524, distance: 131.8
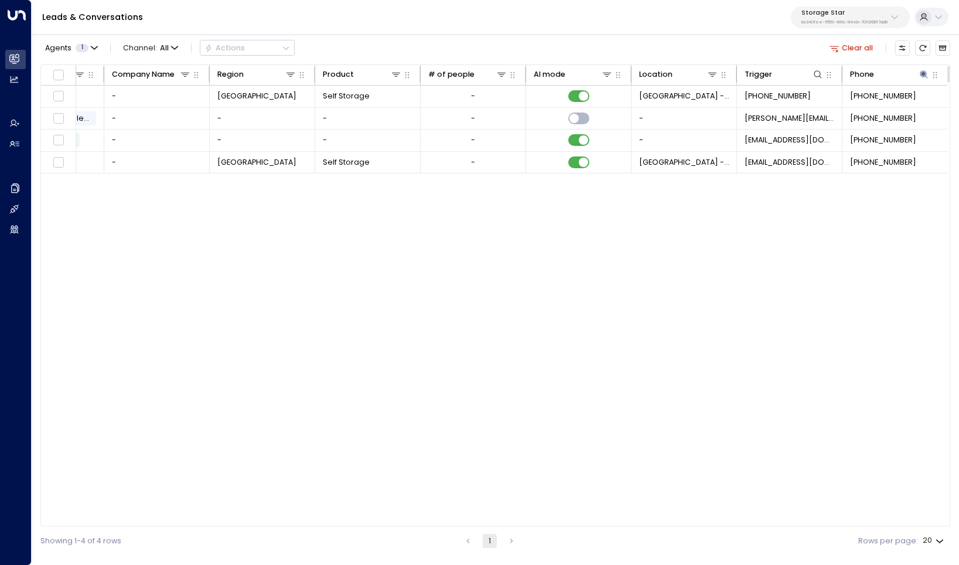
click at [290, 531] on div "Agents 1 Channel: All Actions Clear all Lead Name Lead Email Last Interacted St…" at bounding box center [495, 294] width 910 height 524
drag, startPoint x: 346, startPoint y: 525, endPoint x: 279, endPoint y: 524, distance: 66.8
click at [278, 524] on div "Lead Name Lead Email Last Interacted Status Company Name Region Product # of pe…" at bounding box center [495, 295] width 910 height 462
drag, startPoint x: 330, startPoint y: 522, endPoint x: 288, endPoint y: 520, distance: 42.2
click at [283, 522] on div "Lead Name Lead Email Last Interacted Status Company Name Region Product # of pe…" at bounding box center [495, 295] width 910 height 462
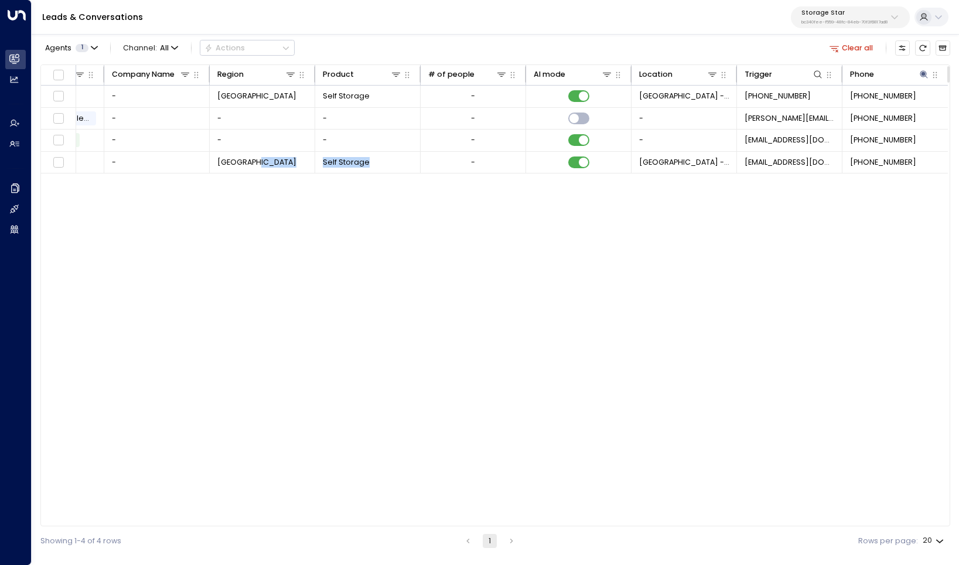
click at [360, 427] on div "Lead Name Lead Email Last Interacted Status Company Name Region Product # of pe…" at bounding box center [495, 295] width 910 height 462
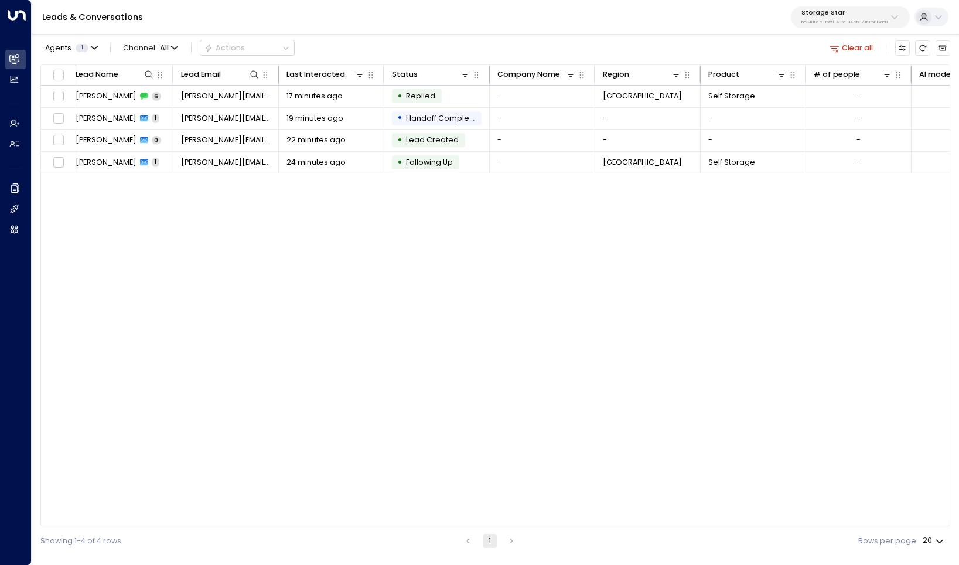
scroll to position [0, 0]
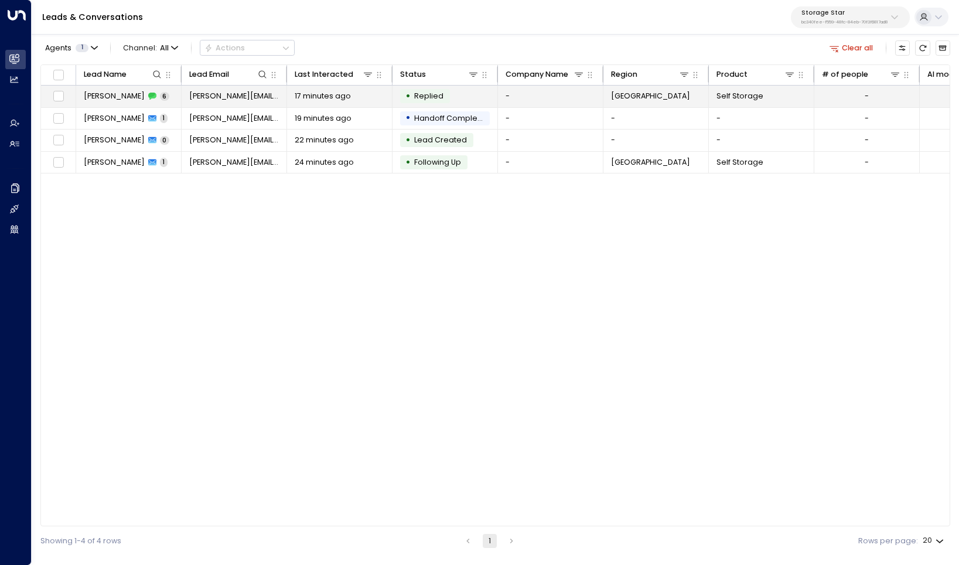
click at [118, 95] on span "[PERSON_NAME]" at bounding box center [114, 96] width 61 height 11
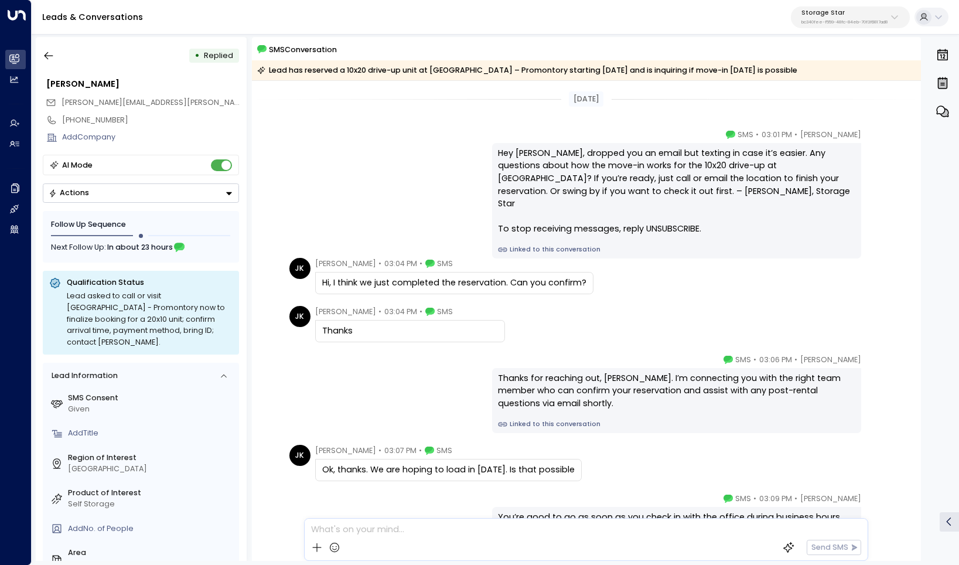
scroll to position [98, 0]
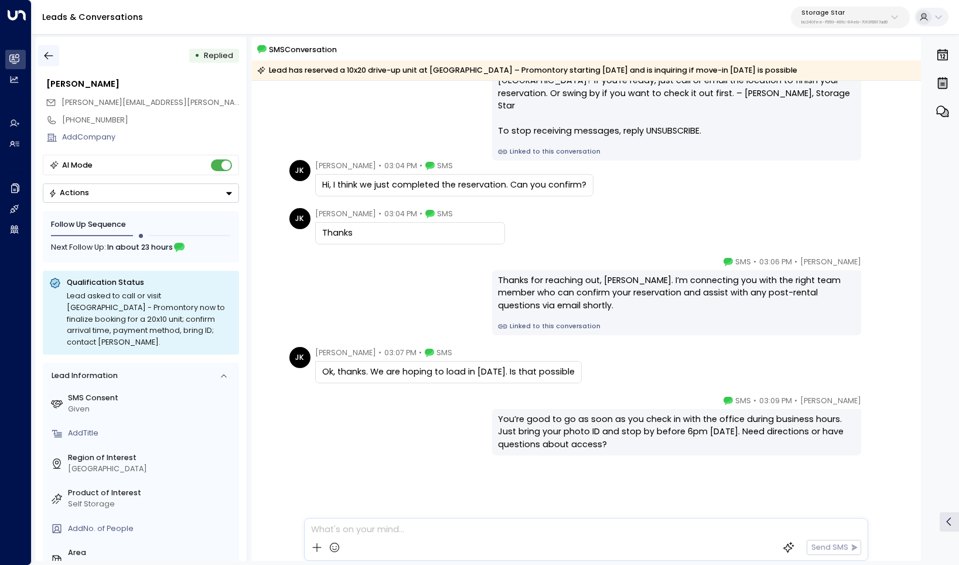
click at [49, 61] on button "button" at bounding box center [48, 55] width 21 height 21
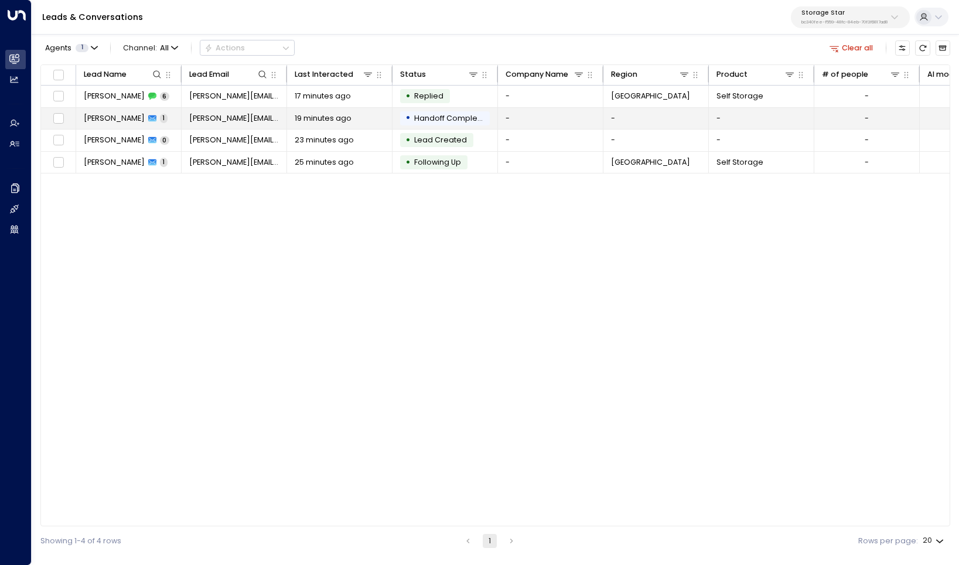
click at [119, 109] on td "[PERSON_NAME] 1" at bounding box center [128, 119] width 105 height 22
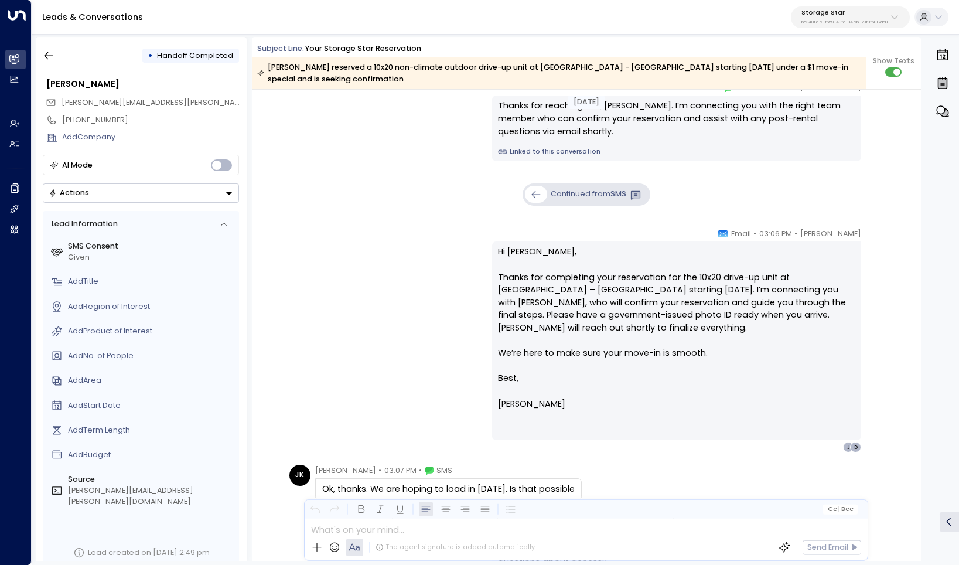
scroll to position [398, 0]
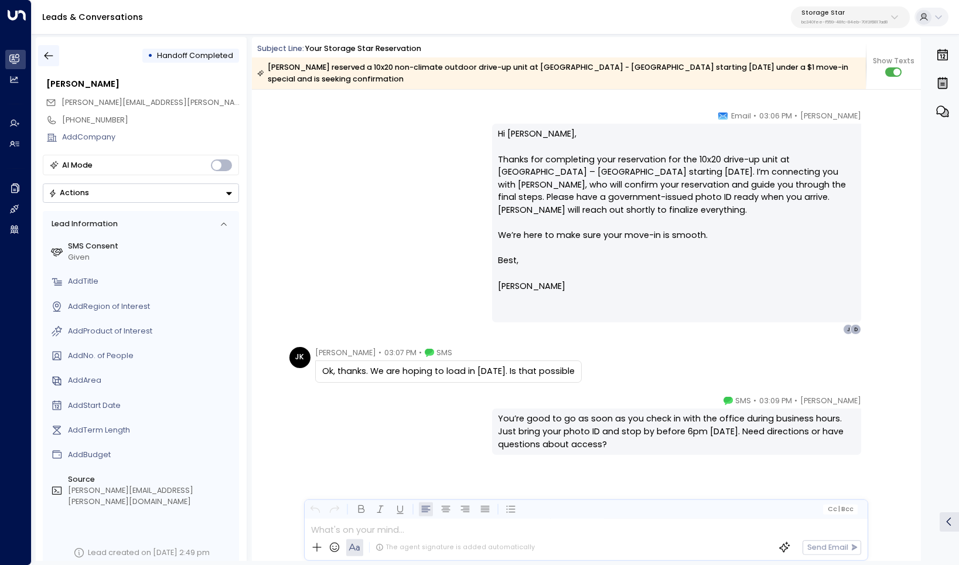
click at [49, 53] on icon "button" at bounding box center [49, 56] width 12 height 12
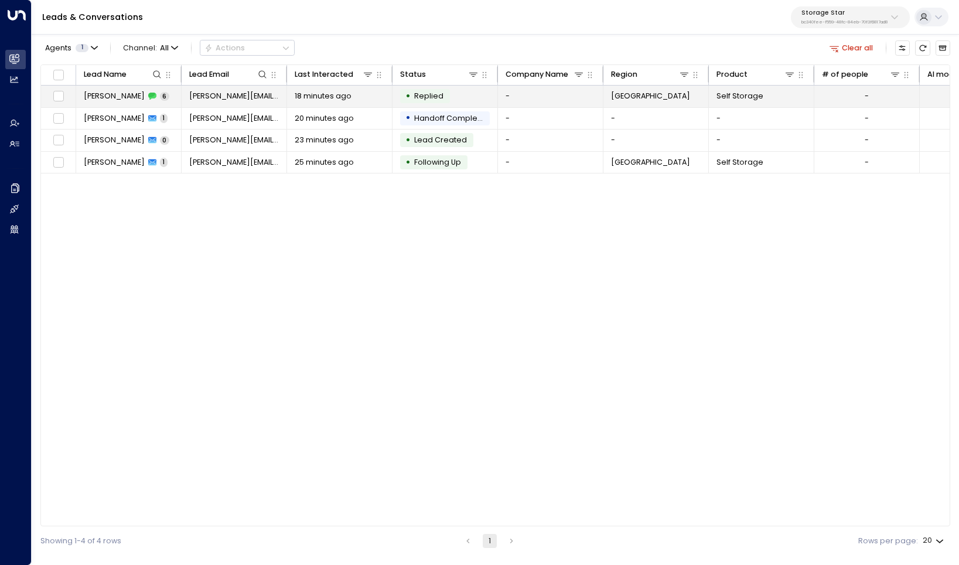
click at [93, 95] on span "[PERSON_NAME]" at bounding box center [114, 96] width 61 height 11
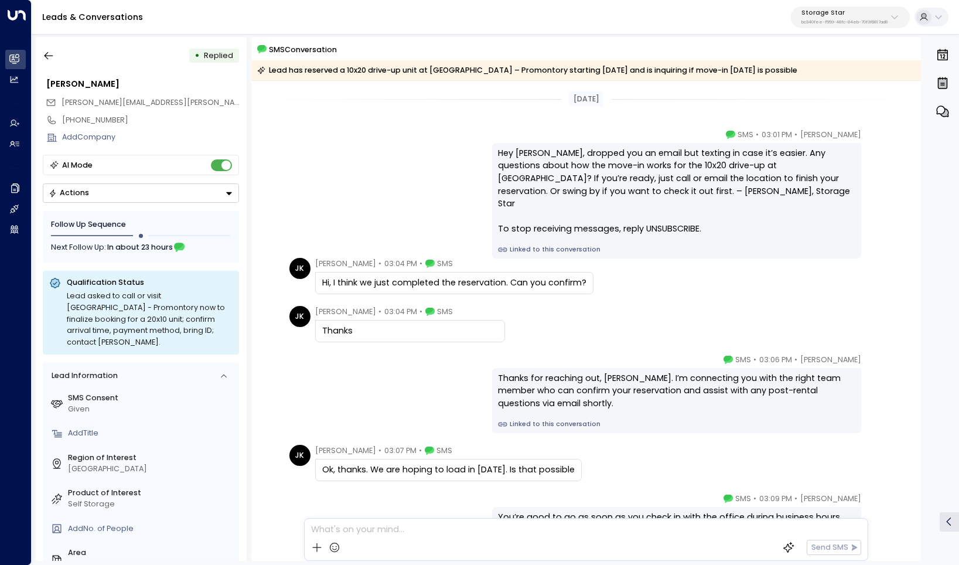
scroll to position [98, 0]
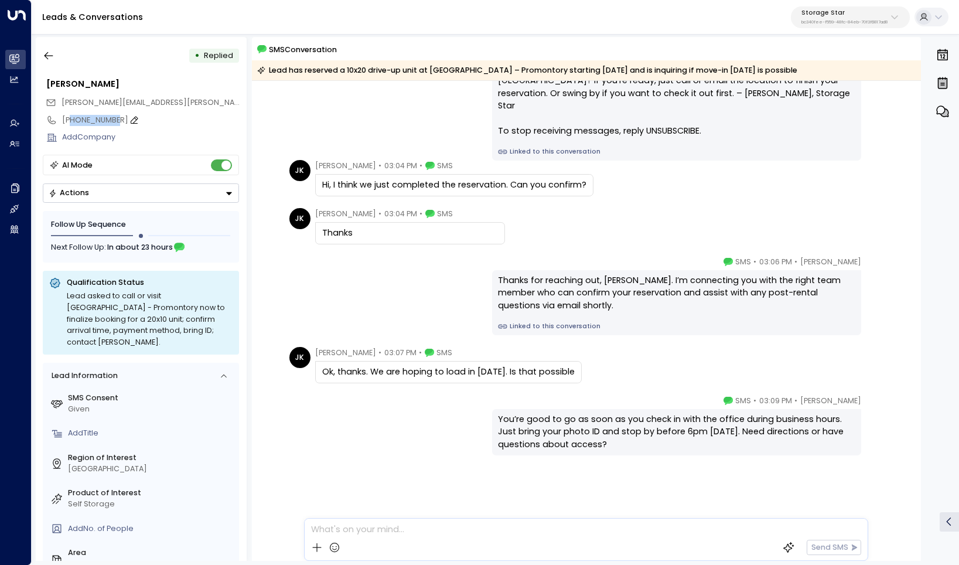
drag, startPoint x: 70, startPoint y: 119, endPoint x: 107, endPoint y: 125, distance: 37.3
click at [107, 125] on div "[PHONE_NUMBER]" at bounding box center [150, 120] width 177 height 11
drag, startPoint x: 112, startPoint y: 119, endPoint x: 70, endPoint y: 119, distance: 42.2
click at [70, 119] on input "**********" at bounding box center [149, 120] width 174 height 11
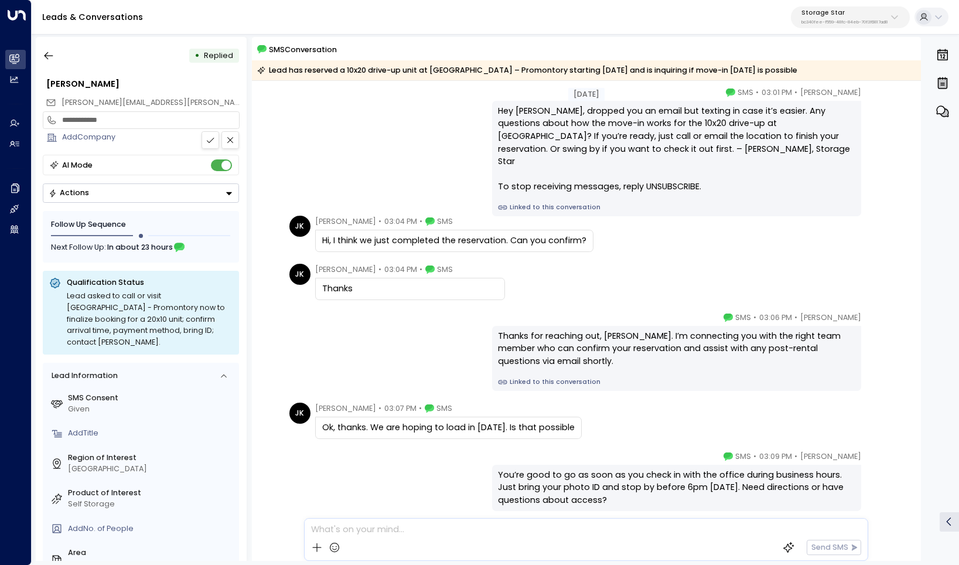
scroll to position [0, 0]
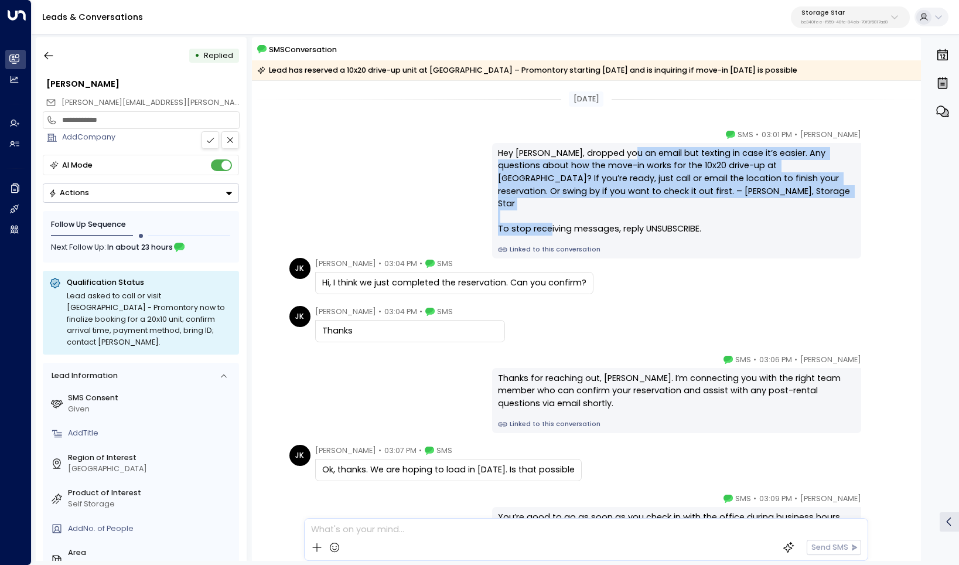
drag, startPoint x: 633, startPoint y: 155, endPoint x: 643, endPoint y: 216, distance: 62.4
click at [643, 216] on div "Hey [PERSON_NAME], dropped you an email but texting in case it’s easier. Any qu…" at bounding box center [676, 191] width 356 height 88
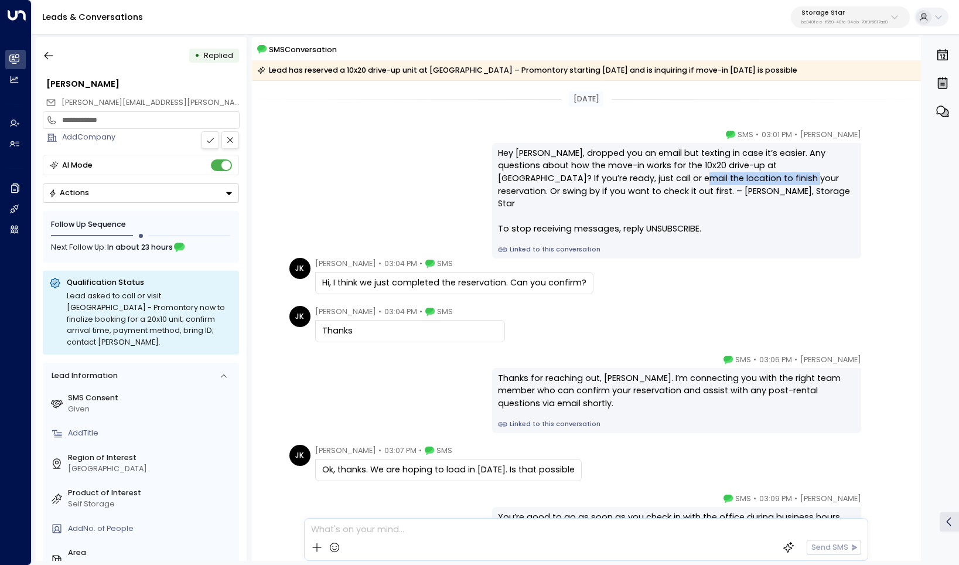
drag, startPoint x: 569, startPoint y: 176, endPoint x: 676, endPoint y: 179, distance: 107.2
click at [676, 179] on div "Hey [PERSON_NAME], dropped you an email but texting in case it’s easier. Any qu…" at bounding box center [676, 191] width 356 height 88
click at [687, 299] on div "[DATE] [PERSON_NAME] • 03:01 PM • SMS Hey [PERSON_NAME], dropped you an email b…" at bounding box center [586, 369] width 669 height 577
